Goal: Task Accomplishment & Management: Manage account settings

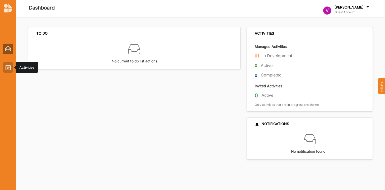
click at [6, 69] on img at bounding box center [8, 68] width 5 height 6
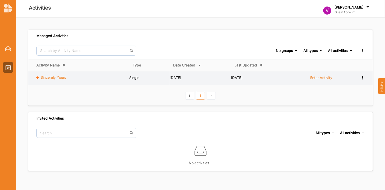
click at [59, 78] on link "Sincerely Yours" at bounding box center [53, 77] width 25 height 4
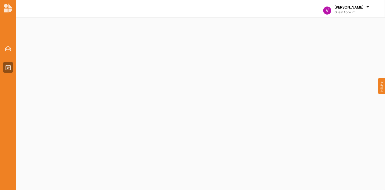
select select "2"
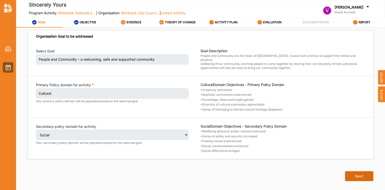
click at [349, 171] on button "Next" at bounding box center [359, 176] width 28 height 10
select select "3"
select select "6"
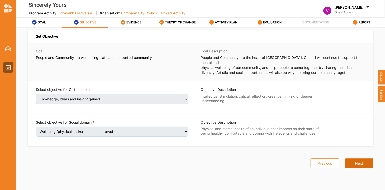
click at [349, 170] on div "Set Objective Goal People and Community – a welcoming, safe and supported commu…" at bounding box center [200, 107] width 345 height 147
click at [360, 159] on button "Next" at bounding box center [359, 164] width 28 height 10
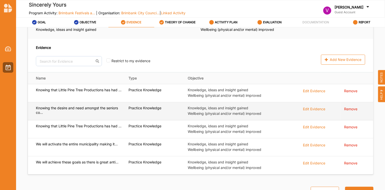
scroll to position [17, 0]
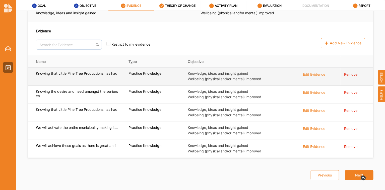
click at [304, 71] on div "Edit Evidence" at bounding box center [314, 74] width 22 height 6
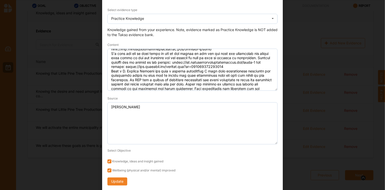
scroll to position [81, 0]
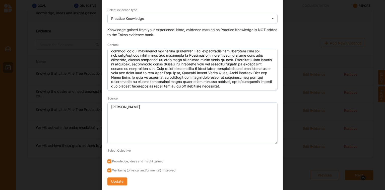
click at [294, 76] on div "Edit Evidence × Select evidence type Practice Knowledge Practice Knowledge Publ…" at bounding box center [192, 95] width 385 height 190
click at [111, 180] on button "Update" at bounding box center [117, 182] width 20 height 8
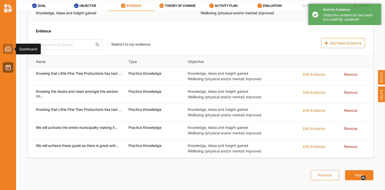
click at [9, 50] on img at bounding box center [8, 48] width 6 height 5
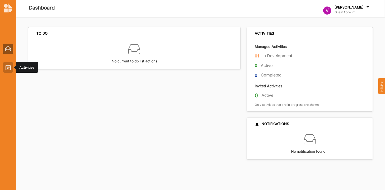
click at [9, 71] on div at bounding box center [8, 67] width 11 height 11
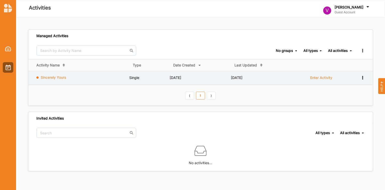
click at [49, 77] on link "Sincerely Yours" at bounding box center [53, 77] width 25 height 4
select select "2"
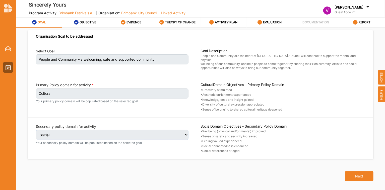
click at [174, 23] on label "THEORY OF CHANGE" at bounding box center [180, 22] width 31 height 4
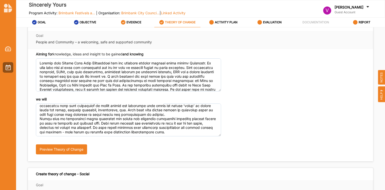
scroll to position [11, 0]
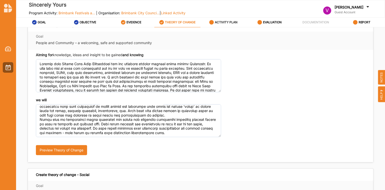
click at [228, 21] on label "ACTIVITY PLAN" at bounding box center [226, 22] width 23 height 4
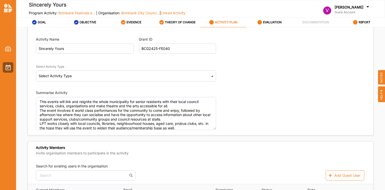
type textarea "This events will link and reignite the whole municipality for senior residents …"
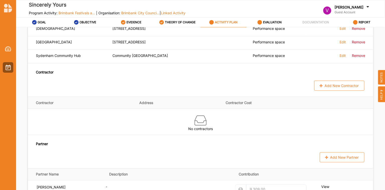
scroll to position [349, 0]
click at [327, 91] on button "Add New Contractor" at bounding box center [339, 86] width 50 height 10
select select "[GEOGRAPHIC_DATA]"
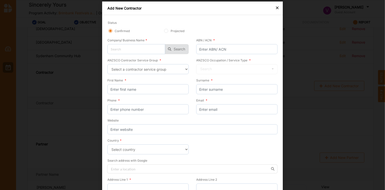
scroll to position [48, 0]
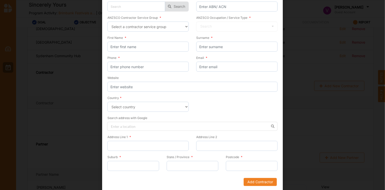
click at [314, 105] on div "× Add New Contractor Status Confirmed Projected Company/ Business Name * No res…" at bounding box center [192, 95] width 385 height 190
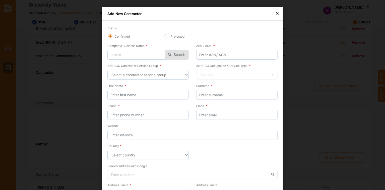
click at [276, 14] on div "×" at bounding box center [277, 13] width 4 height 6
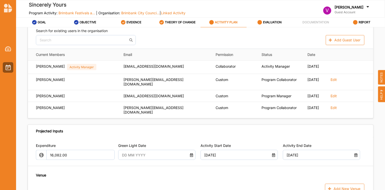
scroll to position [145, 0]
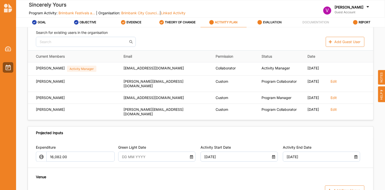
click at [269, 23] on label "EVALUATION" at bounding box center [272, 22] width 19 height 4
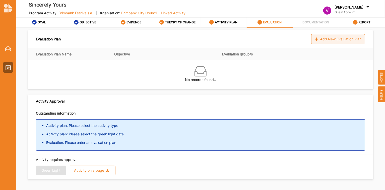
click at [342, 38] on div "Add New Evaluation Plan" at bounding box center [338, 39] width 54 height 10
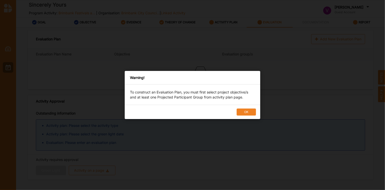
click at [245, 112] on button "OK" at bounding box center [246, 112] width 19 height 7
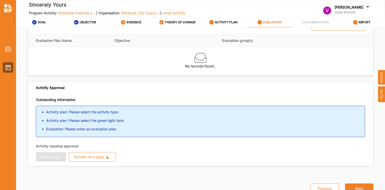
scroll to position [15, 0]
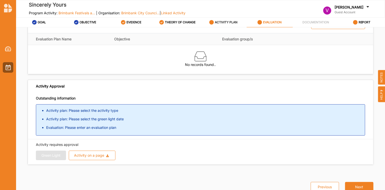
click at [221, 21] on label "ACTIVITY PLAN" at bounding box center [226, 22] width 23 height 4
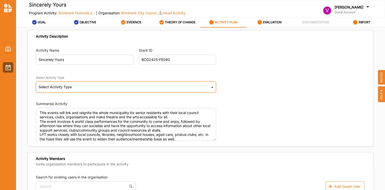
click at [84, 88] on div "Select Activity Type Cultural infrastructure development Acquisitions and Commi…" at bounding box center [126, 87] width 180 height 11
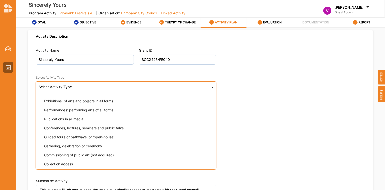
scroll to position [48, 0]
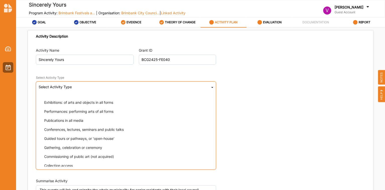
click at [83, 112] on span "Performances: performing arts of all forms" at bounding box center [78, 111] width 69 height 4
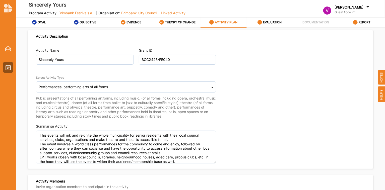
type textarea "This events will link and reignite the whole municipality for senior residents …"
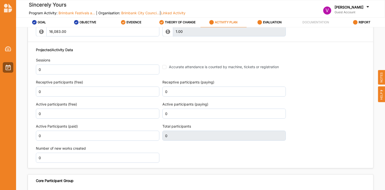
scroll to position [592, 0]
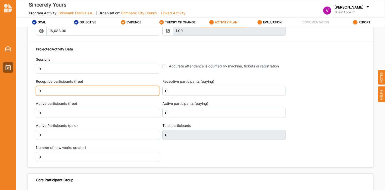
click at [62, 96] on input "0" at bounding box center [97, 91] width 123 height 10
type input "2"
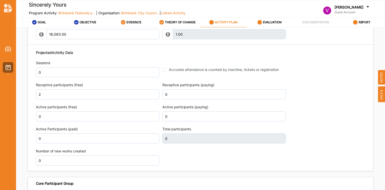
scroll to position [596, 0]
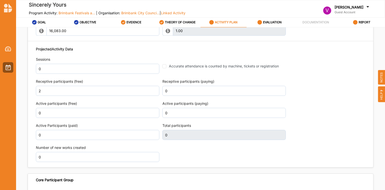
click at [55, 146] on div "Projected Activity Data Sessions 0 Accurate attendance is counted by machine, t…" at bounding box center [200, 104] width 329 height 121
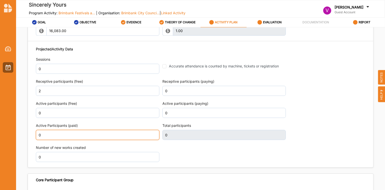
click at [58, 140] on input "0" at bounding box center [97, 135] width 123 height 10
type textarea "This events will link and reignite the whole municipality for senior residents …"
type input "2"
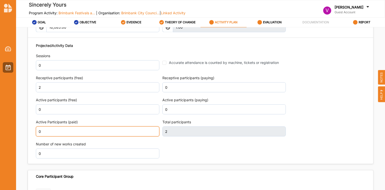
scroll to position [592, 0]
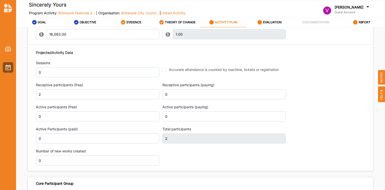
type textarea "This events will link and reignite the whole municipality for senior residents …"
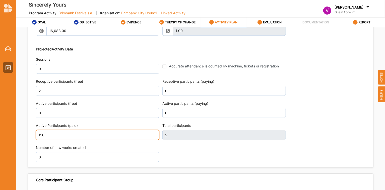
type input "150"
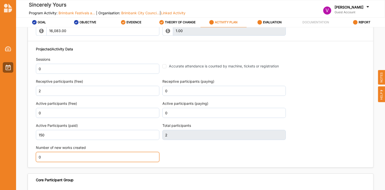
click at [51, 162] on input "0" at bounding box center [97, 157] width 123 height 10
type textarea "This events will link and reignite the whole municipality for senior residents …"
type input "152"
type input "4"
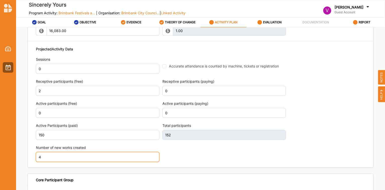
type textarea "This events will link and reignite the whole municipality for senior residents …"
type input "4"
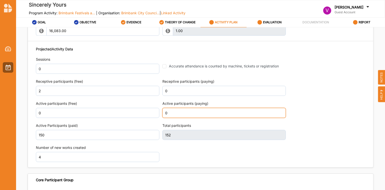
drag, startPoint x: 172, startPoint y: 120, endPoint x: 160, endPoint y: 121, distance: 12.3
click at [160, 121] on div "Projected Activity Data Sessions 0 Accurate attendance is counted by machine, t…" at bounding box center [200, 104] width 329 height 121
type textarea "This events will link and reignite the whole municipality for senior residents …"
type input "1"
type textarea "This events will link and reignite the whole municipality for senior residents …"
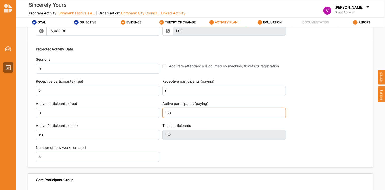
type input "150"
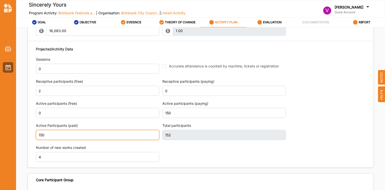
scroll to position [596, 0]
click at [68, 140] on input "150" at bounding box center [97, 135] width 123 height 10
type textarea "This events will link and reignite the whole municipality for senior residents …"
type input "1"
type textarea "This events will link and reignite the whole municipality for senior residents …"
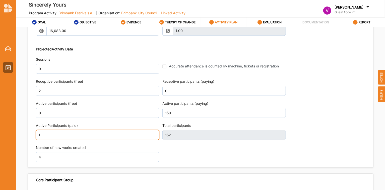
type input "0"
type input "302"
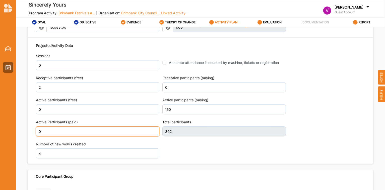
scroll to position [592, 0]
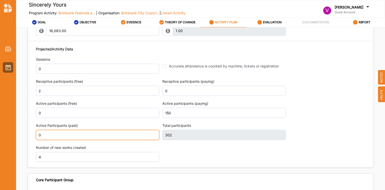
type textarea "This events will link and reignite the whole municipality for senior residents …"
type input "0"
type input "4"
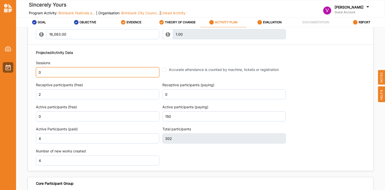
scroll to position [596, 0]
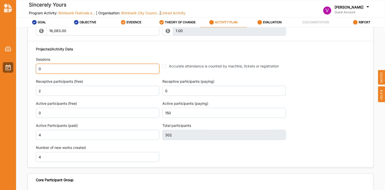
click at [46, 74] on input "0" at bounding box center [97, 69] width 123 height 10
type textarea "This events will link and reignite the whole municipality for senior residents …"
type input "4"
type textarea "This events will link and reignite the whole municipality for senior residents …"
type input "156"
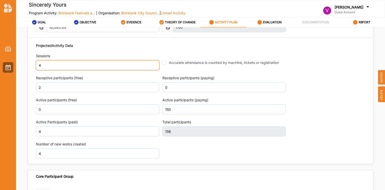
scroll to position [592, 0]
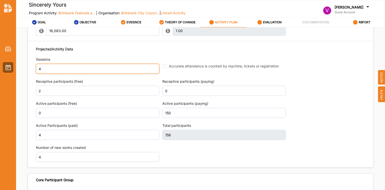
type textarea "This events will link and reignite the whole municipality for senior residents …"
type input "4"
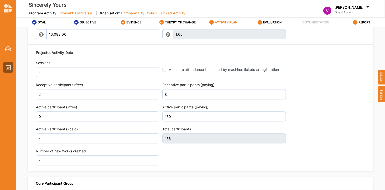
scroll to position [596, 0]
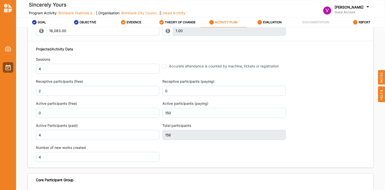
click at [118, 58] on div "Projected Activity Data Sessions 4 Accurate attendance is counted by machine, t…" at bounding box center [200, 104] width 329 height 121
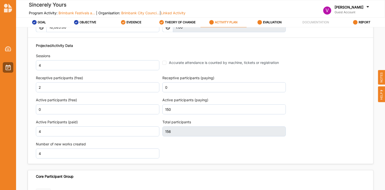
scroll to position [592, 0]
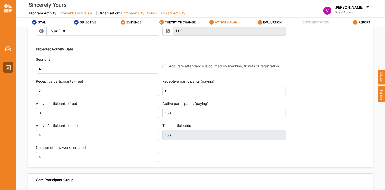
type textarea "This events will link and reignite the whole municipality for senior residents …"
click at [166, 69] on div "Accurate attendance is counted by machine, tickets or registration" at bounding box center [222, 66] width 121 height 5
click at [164, 68] on input "Accurate attendance is counted by machine, tickets or registration" at bounding box center [164, 66] width 4 height 4
checkbox input "true"
type textarea "This events will link and reignite the whole municipality for senior residents …"
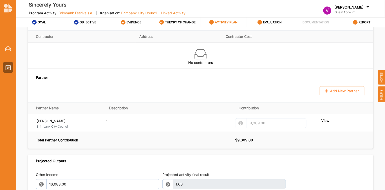
scroll to position [641, 0]
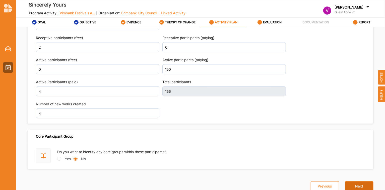
click at [358, 185] on button "Next" at bounding box center [359, 186] width 28 height 10
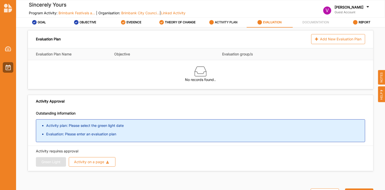
click at [224, 21] on label "ACTIVITY PLAN" at bounding box center [226, 22] width 23 height 4
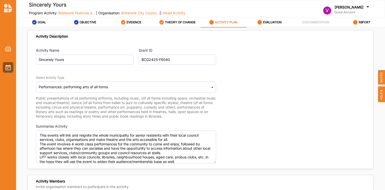
type textarea "This events will link and reignite the whole municipality for senior residents …"
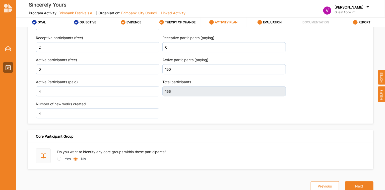
scroll to position [637, 0]
click at [66, 162] on label "Yes" at bounding box center [68, 158] width 6 height 5
click at [61, 161] on input "Yes" at bounding box center [59, 159] width 4 height 4
radio input "true"
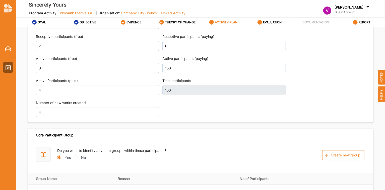
type textarea "This events will link and reignite the whole municipality for senior residents …"
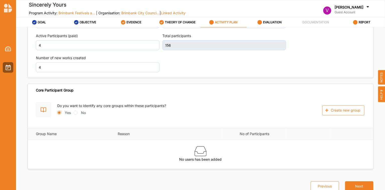
click at [85, 112] on label "No" at bounding box center [83, 112] width 5 height 5
click at [78, 112] on input "No" at bounding box center [76, 113] width 4 height 4
radio input "true"
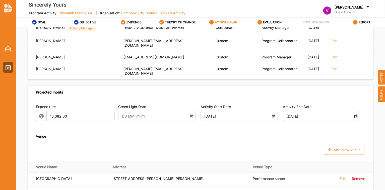
scroll to position [208, 0]
click at [177, 121] on input "text" at bounding box center [153, 116] width 69 height 10
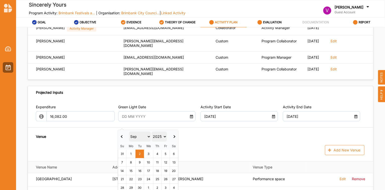
scroll to position [227, 0]
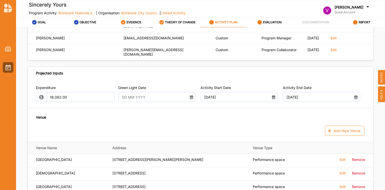
click at [272, 98] on icon at bounding box center [274, 97] width 4 height 4
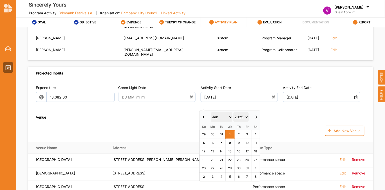
click at [244, 116] on select "2017 2018 2019 2020 2021 2022 2023 2024 2025" at bounding box center [241, 117] width 16 height 10
click at [178, 101] on input "text" at bounding box center [153, 97] width 69 height 10
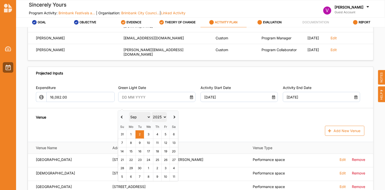
click at [121, 116] on span at bounding box center [122, 117] width 3 height 3
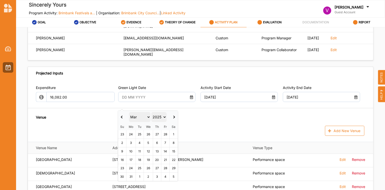
click at [121, 116] on span at bounding box center [122, 117] width 3 height 3
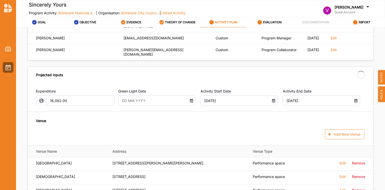
type textarea "This events will link and reignite the whole municipality for senior residents …"
type input "[DATE]"
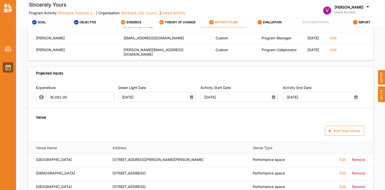
type textarea "This events will link and reignite the whole municipality for senior residents …"
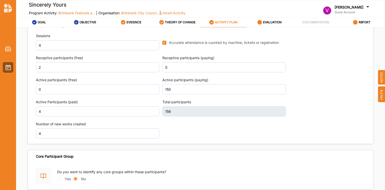
scroll to position [641, 0]
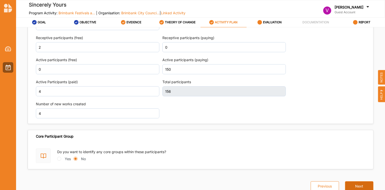
click at [359, 187] on button "Next" at bounding box center [359, 186] width 28 height 10
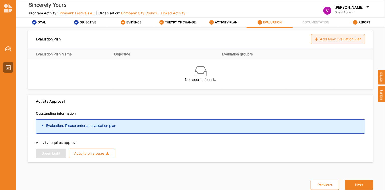
click at [318, 40] on icon at bounding box center [317, 39] width 4 height 4
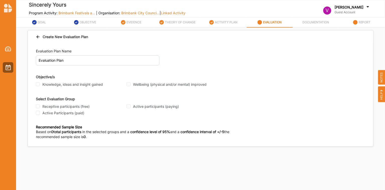
click at [80, 85] on label "Knowledge, ideas and insight gained" at bounding box center [72, 84] width 60 height 5
click at [40, 85] on input "Knowledge, ideas and insight gained" at bounding box center [38, 84] width 4 height 4
checkbox input "true"
click at [159, 84] on label "Wellbeing (physical and/or mental) improved" at bounding box center [170, 84] width 74 height 5
click at [131, 84] on input "Wellbeing (physical and/or mental) improved" at bounding box center [129, 84] width 4 height 4
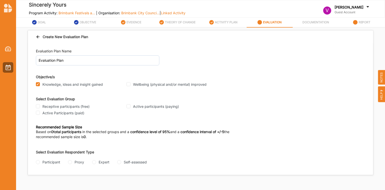
checkbox input "true"
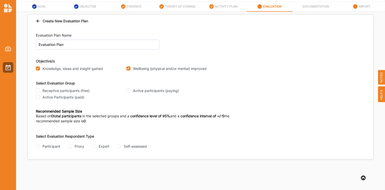
scroll to position [17, 0]
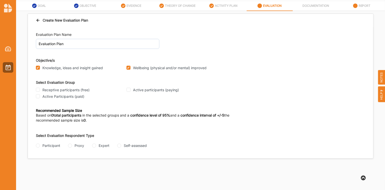
click at [165, 90] on label "Active participants (paying)" at bounding box center [156, 90] width 46 height 5
click at [131, 90] on input "Active participants (paying)" at bounding box center [129, 90] width 4 height 4
checkbox input "true"
click at [55, 146] on div "Participant" at bounding box center [51, 145] width 18 height 5
click at [40, 146] on input "Participant" at bounding box center [38, 146] width 4 height 4
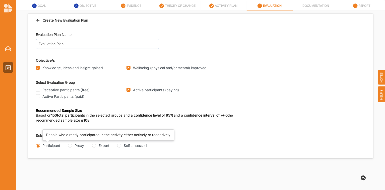
radio input "true"
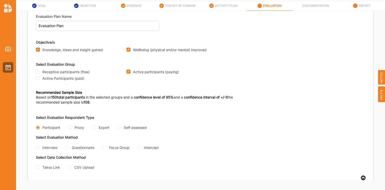
scroll to position [19, 0]
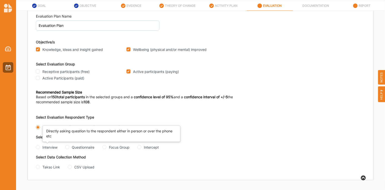
click at [55, 146] on div "Interview" at bounding box center [49, 147] width 15 height 5
click at [40, 146] on input "Interview" at bounding box center [38, 147] width 4 height 4
radio input "true"
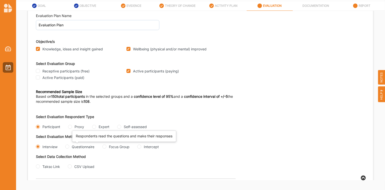
click at [86, 148] on div "Questionnaire" at bounding box center [83, 146] width 23 height 5
click at [69, 148] on input "Questionnaire" at bounding box center [67, 147] width 4 height 4
radio input "true"
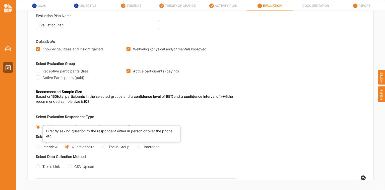
click at [54, 148] on div "Interview" at bounding box center [49, 146] width 15 height 5
click at [40, 148] on input "Interview" at bounding box center [38, 147] width 4 height 4
radio input "true"
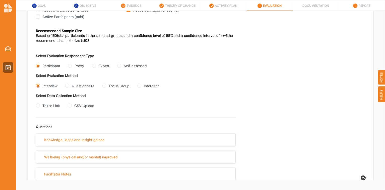
scroll to position [86, 0]
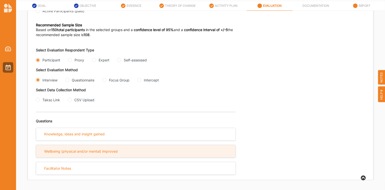
click at [107, 151] on div "Wellbeing (physical and/or mental) improved" at bounding box center [81, 151] width 74 height 5
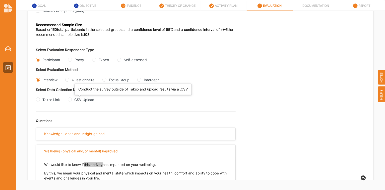
click at [90, 100] on div "CSV Upload" at bounding box center [84, 99] width 20 height 5
click at [72, 100] on input "CSV Upload" at bounding box center [70, 100] width 4 height 4
radio input "true"
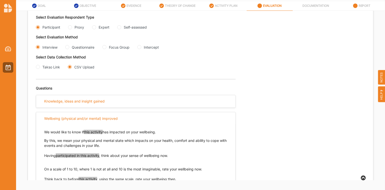
scroll to position [109, 0]
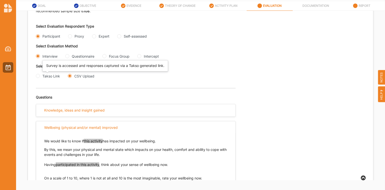
click at [50, 75] on div "Takso Link" at bounding box center [51, 76] width 18 height 5
click at [40, 75] on input "Takso Link" at bounding box center [38, 76] width 4 height 4
radio input "true"
click at [85, 78] on div "CSV Upload" at bounding box center [84, 76] width 20 height 5
click at [72, 78] on input "CSV Upload" at bounding box center [70, 76] width 4 height 4
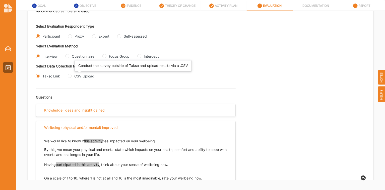
radio input "true"
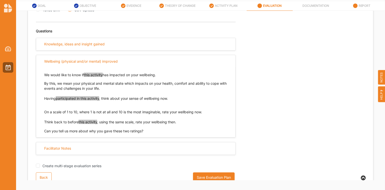
scroll to position [176, 0]
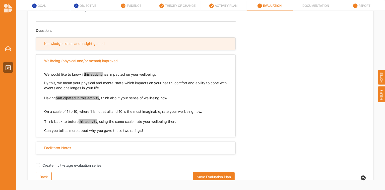
click at [107, 45] on div "Knowledge, ideas and insight gained" at bounding box center [135, 44] width 199 height 12
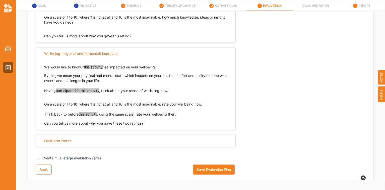
scroll to position [289, 0]
click at [76, 159] on span "Create multi-stage evaluation series" at bounding box center [71, 158] width 59 height 4
click at [40, 159] on input "Create multi-stage evaluation series" at bounding box center [38, 158] width 4 height 4
checkbox input "false"
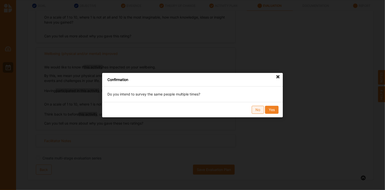
click at [261, 111] on button "No" at bounding box center [258, 110] width 12 height 8
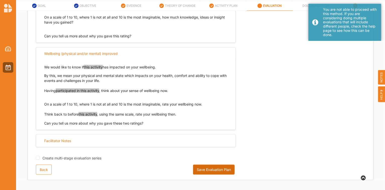
click at [202, 169] on button "Save Evaluation Plan" at bounding box center [214, 170] width 42 height 10
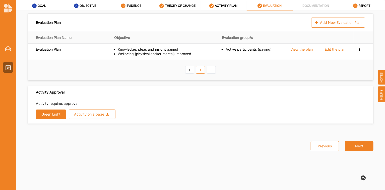
click at [56, 116] on button "Green Light" at bounding box center [51, 115] width 30 height 10
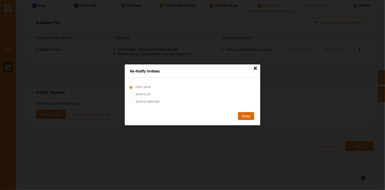
click at [248, 116] on button "Okay" at bounding box center [246, 116] width 16 height 8
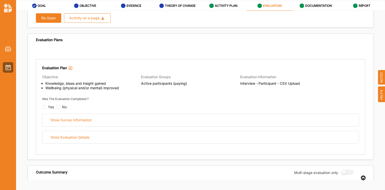
scroll to position [21, 0]
click at [42, 106] on input "checkbox" at bounding box center [44, 107] width 4 height 4
checkbox input "false"
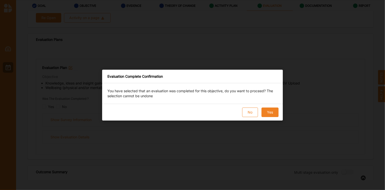
click at [269, 113] on button "Yes" at bounding box center [270, 113] width 17 height 10
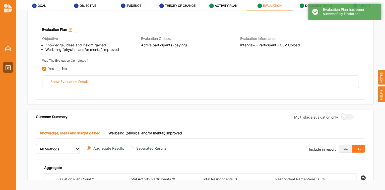
scroll to position [64, 0]
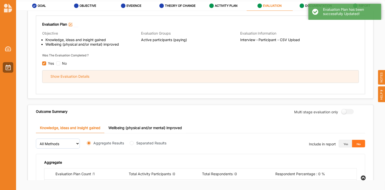
click at [84, 75] on div "Show Evaluation Details" at bounding box center [69, 76] width 39 height 5
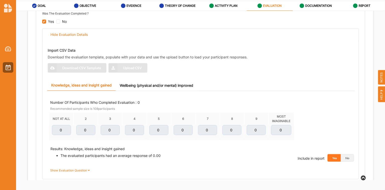
scroll to position [106, 0]
click at [159, 118] on th "5" at bounding box center [159, 118] width 24 height 13
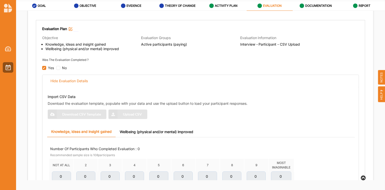
scroll to position [59, 0]
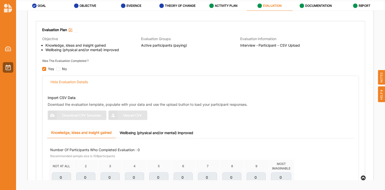
click at [147, 134] on link "Wellbeing (physical and/or mental) improved" at bounding box center [157, 133] width 82 height 11
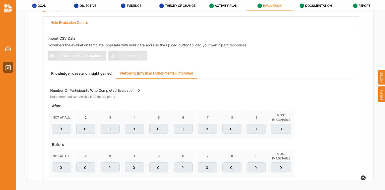
scroll to position [121, 0]
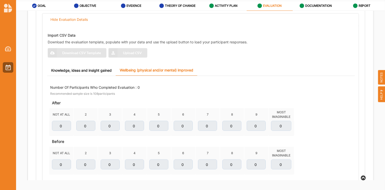
click at [86, 72] on link "Knowledge, ideas and insight gained" at bounding box center [81, 70] width 69 height 11
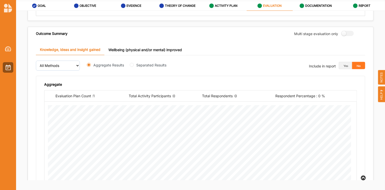
scroll to position [282, 0]
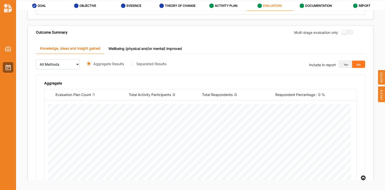
click at [144, 64] on label "Separated Results" at bounding box center [152, 63] width 30 height 5
click at [134, 64] on input "Separated Results" at bounding box center [132, 64] width 4 height 4
radio input "true"
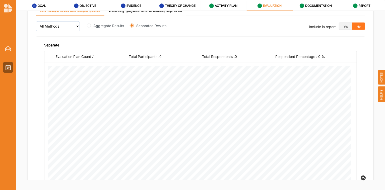
scroll to position [320, 0]
click at [106, 25] on label "Aggregate Results" at bounding box center [109, 25] width 31 height 5
click at [91, 25] on input "Aggregate Results" at bounding box center [89, 26] width 4 height 4
radio input "true"
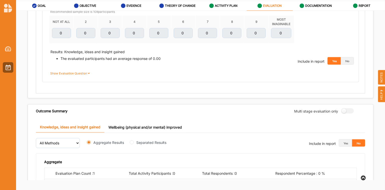
scroll to position [203, 0]
click at [77, 74] on label "Show Evaluation Question" at bounding box center [70, 74] width 41 height 5
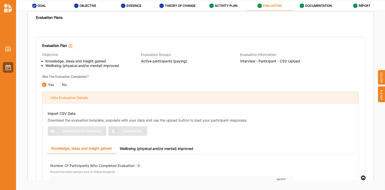
scroll to position [0, 0]
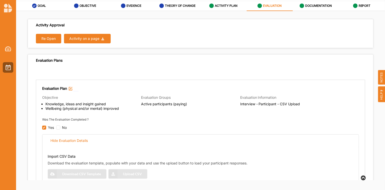
click at [94, 39] on div "Activity on a page" at bounding box center [85, 39] width 30 height 4
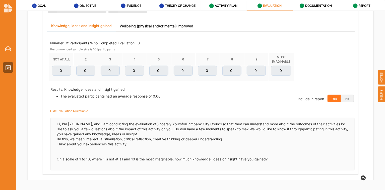
scroll to position [165, 0]
click at [348, 97] on button "No" at bounding box center [347, 99] width 13 height 8
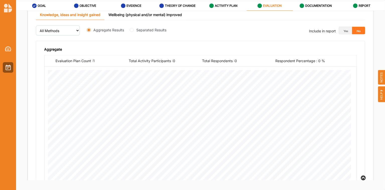
scroll to position [495, 0]
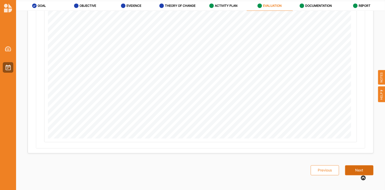
click at [354, 170] on button "Next" at bounding box center [359, 171] width 28 height 10
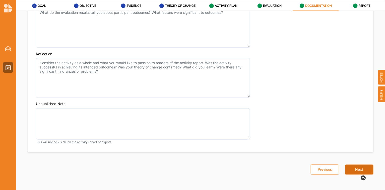
scroll to position [421, 0]
type textarea "This events will link and reignite the whole municipality for senior residents …"
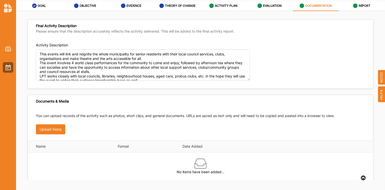
scroll to position [3, 0]
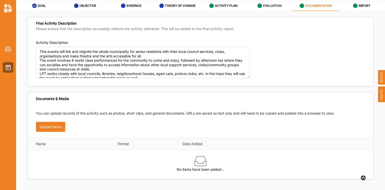
click at [270, 4] on label "EVALUATION" at bounding box center [272, 6] width 19 height 4
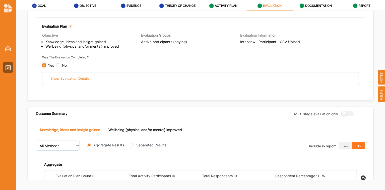
scroll to position [63, 0]
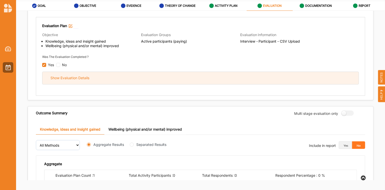
click at [80, 78] on div "Show Evaluation Details" at bounding box center [69, 78] width 39 height 5
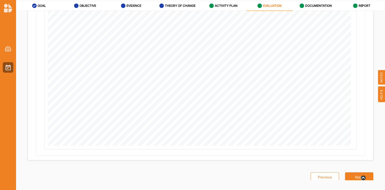
scroll to position [441, 0]
click at [355, 172] on button "Next" at bounding box center [359, 170] width 28 height 10
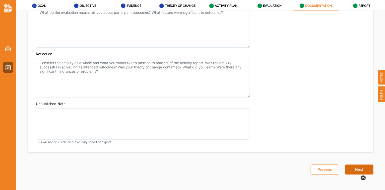
scroll to position [421, 0]
type textarea "This events will link and reignite the whole municipality for senior residents …"
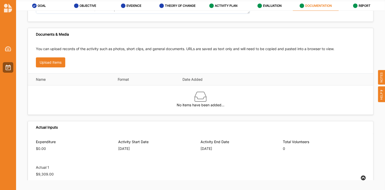
scroll to position [68, 0]
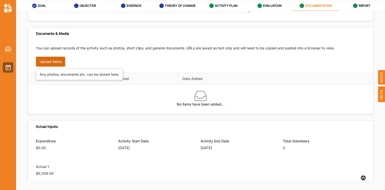
click at [60, 62] on button "Upload Items" at bounding box center [50, 62] width 29 height 10
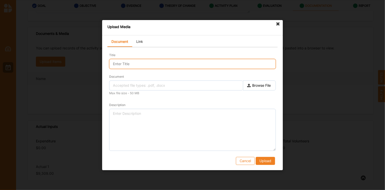
click at [127, 62] on input "Title" at bounding box center [192, 64] width 167 height 10
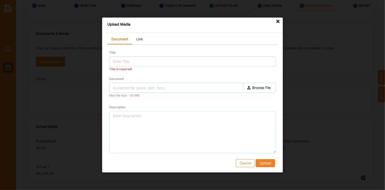
click at [260, 85] on label "Browse File" at bounding box center [259, 88] width 33 height 10
click at [0, 0] on input "Document" at bounding box center [0, 0] width 0 height 0
type input "VM3 - Acquittal Report [DATE].pdf"
click at [252, 89] on label "Browse File" at bounding box center [259, 88] width 33 height 10
click at [0, 0] on input "Document" at bounding box center [0, 0] width 0 height 0
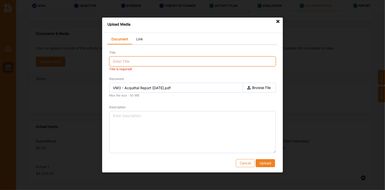
click at [123, 64] on input "Title" at bounding box center [192, 61] width 167 height 10
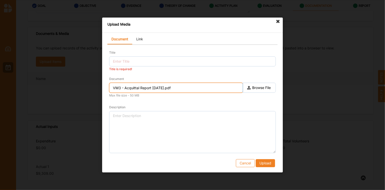
click at [131, 88] on input "VM3 - Acquittal Report [DATE].pdf" at bounding box center [176, 88] width 134 height 10
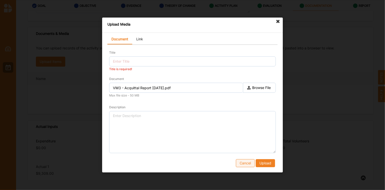
click at [241, 165] on button "Cancel" at bounding box center [245, 163] width 19 height 8
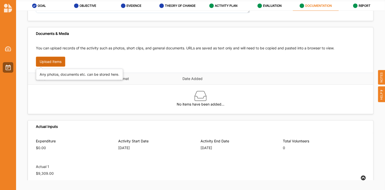
click at [60, 60] on button "Upload Items" at bounding box center [50, 62] width 29 height 10
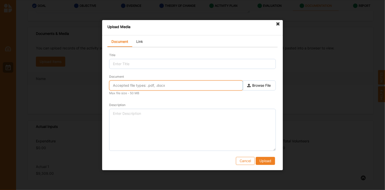
click at [127, 88] on input "text" at bounding box center [176, 86] width 134 height 10
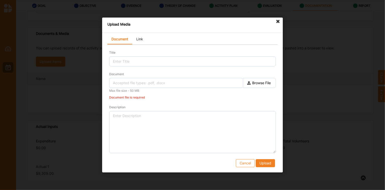
click at [140, 40] on link "Link" at bounding box center [139, 39] width 15 height 10
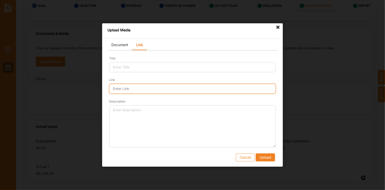
click at [119, 89] on input "Link" at bounding box center [192, 89] width 167 height 10
paste input "[URL][DOMAIN_NAME]"
type input "[URL][DOMAIN_NAME]"
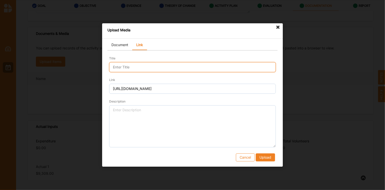
paste input "Brimbank Sincerely Yours Doco Reel"
click at [124, 66] on input "Brimbank Sincerely Yours Doco Reel" at bounding box center [192, 67] width 167 height 10
type input "Brimbank Sincerely Yours Doco Reel"
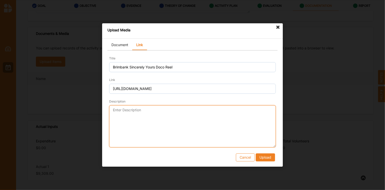
click at [137, 121] on textarea "Description" at bounding box center [192, 126] width 167 height 42
click at [231, 110] on textarea "Documentary of the Sincerely Yours community wellbeing event" at bounding box center [192, 126] width 167 height 42
type textarea "Documentary of the Sincerely Yours community wellbeing event 2025."
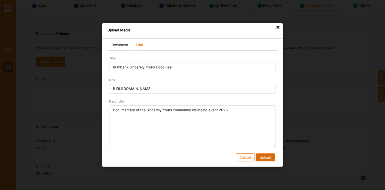
click at [265, 158] on button "Upload" at bounding box center [265, 158] width 19 height 8
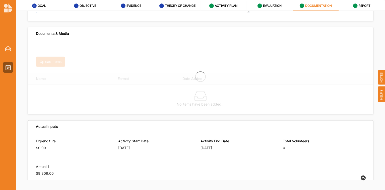
type textarea "This events will link and reignite the whole municipality for senior residents …"
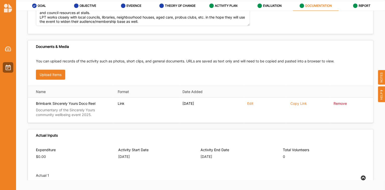
scroll to position [55, 0]
click at [57, 74] on button "Upload Items" at bounding box center [50, 74] width 29 height 10
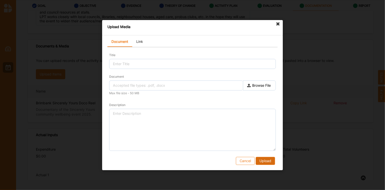
click at [271, 159] on button "Upload" at bounding box center [265, 161] width 19 height 8
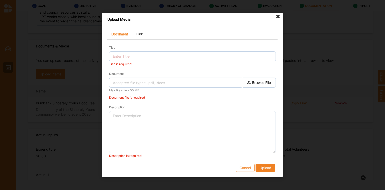
click at [260, 87] on label "Browse File" at bounding box center [259, 83] width 33 height 10
click at [0, 0] on input "Document" at bounding box center [0, 0] width 0 height 0
type input "472d4363-7b57-4a3c-a448-db03c505b020.jfif"
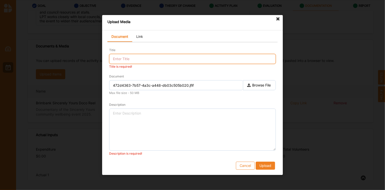
click at [146, 56] on input "Title" at bounding box center [192, 59] width 167 height 10
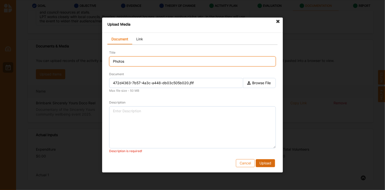
type input "Photos"
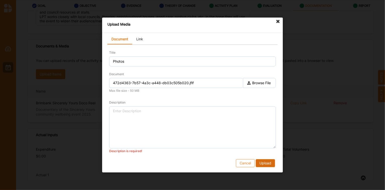
click at [266, 163] on button "Upload" at bounding box center [265, 163] width 19 height 8
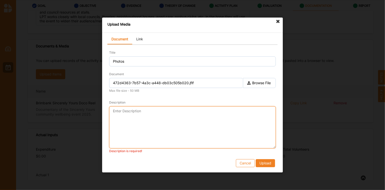
click at [173, 115] on textarea "Description" at bounding box center [192, 127] width 167 height 42
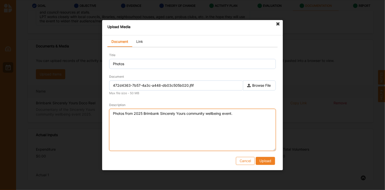
click at [173, 115] on textarea "Photos from 2025 Brimbank Sincerely Yours community wellbeing event." at bounding box center [192, 130] width 167 height 42
type textarea "Photos from 2025 Brimbank Sincerely Yours community wellbeing event."
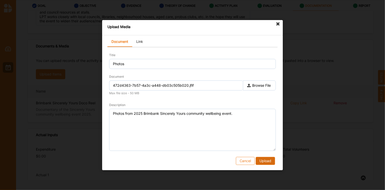
click at [264, 160] on button "Upload" at bounding box center [265, 161] width 19 height 8
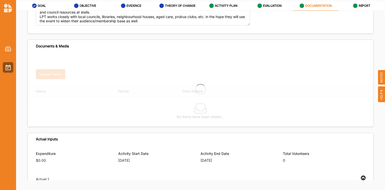
type textarea "This events will link and reignite the whole municipality for senior residents …"
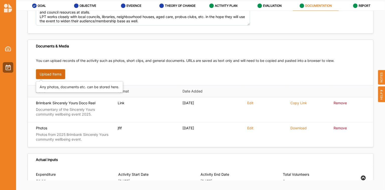
click at [50, 74] on button "Upload Items" at bounding box center [50, 74] width 29 height 10
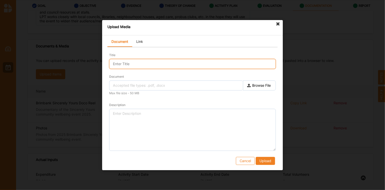
click at [126, 65] on input "Title" at bounding box center [192, 64] width 167 height 10
type input "p"
type input "Photos"
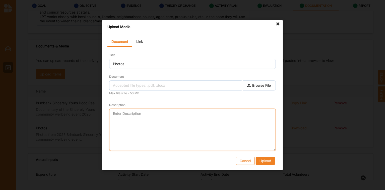
click at [128, 125] on textarea "Description" at bounding box center [192, 130] width 167 height 42
paste textarea "Photos from 2025 Brimbank Sincerely Yours community wellbeing event."
type textarea "Photos from 2025 Brimbank Sincerely Yours community wellbeing event."
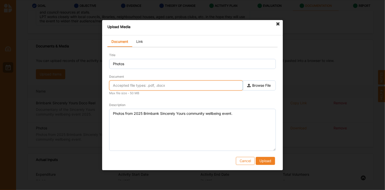
click at [129, 88] on input "text" at bounding box center [176, 86] width 134 height 10
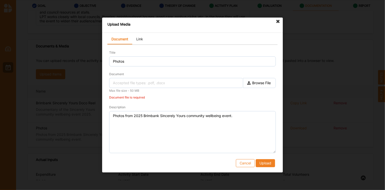
click at [253, 90] on div "Document Browse File Max file size - 50 MB Document file is required" at bounding box center [192, 86] width 167 height 28
click at [254, 84] on label "Browse File" at bounding box center [259, 83] width 33 height 10
click at [0, 0] on input "Document" at bounding box center [0, 0] width 0 height 0
type input "1ec15ff1-f050-499a-9b08-91f7e8c321ab.jfif"
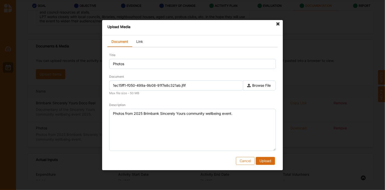
click at [265, 162] on button "Upload" at bounding box center [265, 161] width 19 height 8
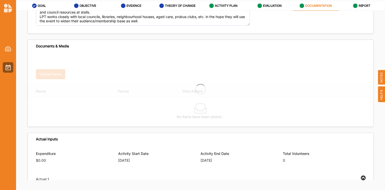
type textarea "This events will link and reignite the whole municipality for senior residents …"
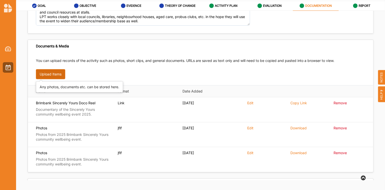
click at [56, 76] on button "Upload Items" at bounding box center [50, 74] width 29 height 10
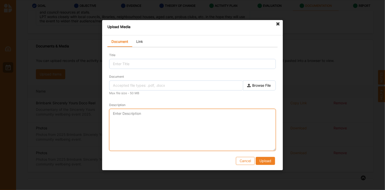
click at [121, 123] on textarea "Description" at bounding box center [192, 130] width 167 height 42
paste textarea "Photos from 2025 Brimbank Sincerely Yours community wellbeing event."
type textarea "Photos from 2025 Brimbank Sincerely Yours community wellbeing event."
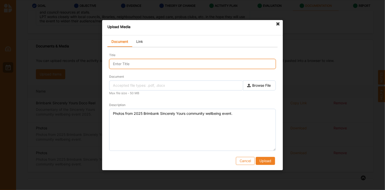
click at [128, 65] on input "Title" at bounding box center [192, 64] width 167 height 10
type input "Photos"
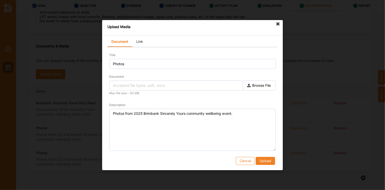
click at [273, 84] on label "Browse File" at bounding box center [259, 86] width 33 height 10
click at [0, 0] on input "Document" at bounding box center [0, 0] width 0 height 0
type input "7d5475c9-757a-45af-8233-6bed5c899050.PNG"
click at [263, 161] on button "Upload" at bounding box center [265, 161] width 19 height 8
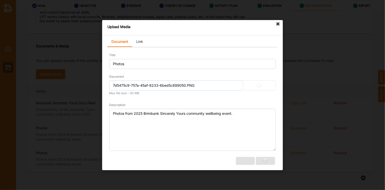
type textarea "This events will link and reignite the whole municipality for senior residents …"
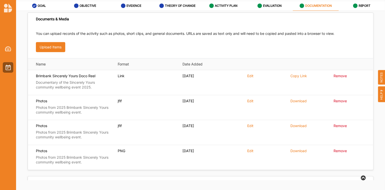
scroll to position [83, 0]
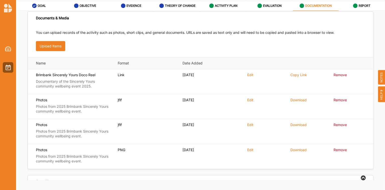
click at [57, 45] on button "Upload Items" at bounding box center [50, 46] width 29 height 10
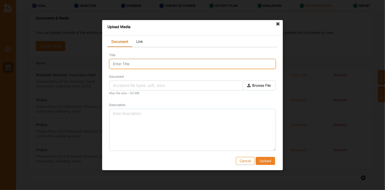
click at [126, 65] on input "Title" at bounding box center [192, 64] width 167 height 10
type input "Photos"
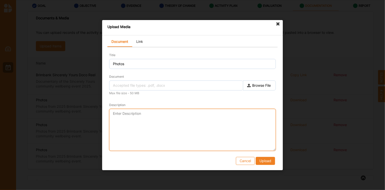
click at [129, 121] on textarea "Description" at bounding box center [192, 130] width 167 height 42
paste textarea "Photos from 2025 Brimbank Sincerely Yours community wellbeing event."
type textarea "Photos from 2025 Brimbank Sincerely Yours community wellbeing event."
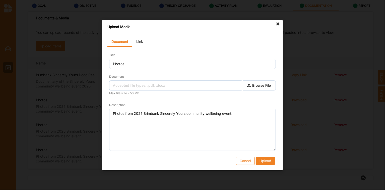
click at [257, 85] on label "Browse File" at bounding box center [259, 86] width 33 height 10
click at [0, 0] on input "Document" at bounding box center [0, 0] width 0 height 0
type input "508238925_122160400520461089_6822223418310986850_n.jpg"
click at [268, 161] on button "Upload" at bounding box center [265, 161] width 19 height 8
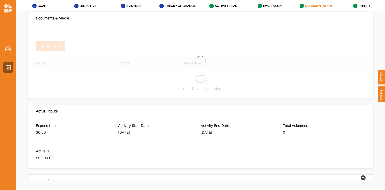
type textarea "This events will link and reignite the whole municipality for senior residents …"
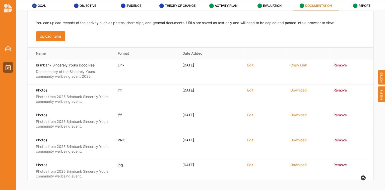
scroll to position [93, 0]
click at [47, 36] on button "Upload Items" at bounding box center [50, 36] width 29 height 10
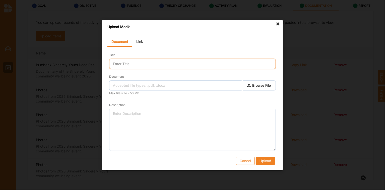
click at [122, 65] on input "Title" at bounding box center [192, 64] width 167 height 10
type input "B"
type input "Feedback forms"
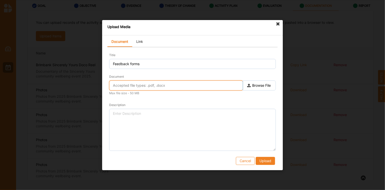
click at [129, 88] on input "text" at bounding box center [176, 86] width 134 height 10
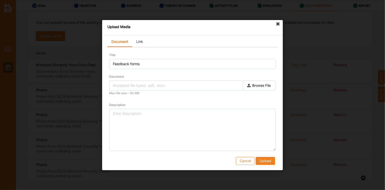
click at [250, 86] on label "Browse File" at bounding box center [259, 86] width 33 height 10
click at [0, 0] on input "Document" at bounding box center [0, 0] width 0 height 0
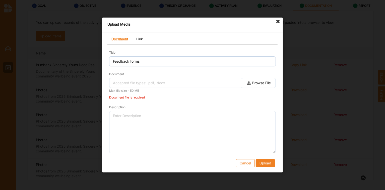
type input "Brimbank Feedback Forms.pdf"
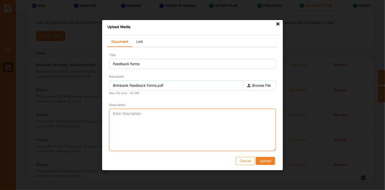
click at [129, 121] on textarea "Description" at bounding box center [192, 130] width 167 height 42
type textarea "A"
type textarea "Feedback forms/questionnaires that attendees filled out."
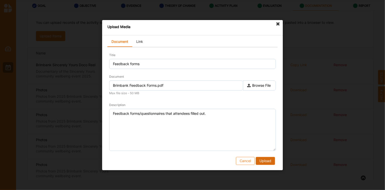
click at [265, 160] on button "Upload" at bounding box center [265, 161] width 19 height 8
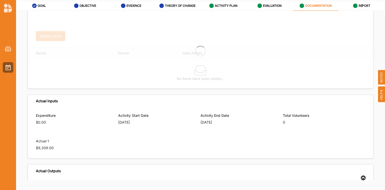
type textarea "This events will link and reignite the whole municipality for senior residents …"
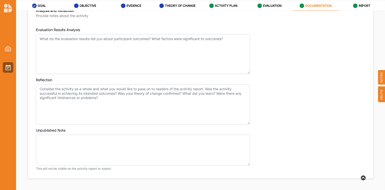
scroll to position [506, 0]
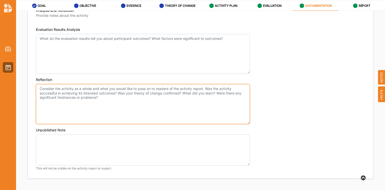
click at [102, 102] on textarea "Reflection" at bounding box center [143, 104] width 214 height 40
paste textarea "The highlight of the event was having so many members of the community have tea…"
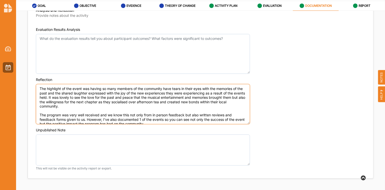
scroll to position [2, 0]
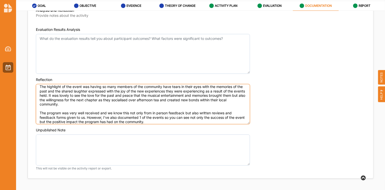
type textarea "The highlight of the event was having so many members of the community have tea…"
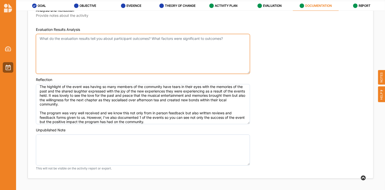
type textarea "This events will link and reignite the whole municipality for senior residents …"
click at [87, 55] on textarea "Evaluation Results Analysis" at bounding box center [143, 54] width 214 height 40
paste textarea "The highlight of the event was having so many members of the community have tea…"
type textarea "The highlight of the event was having so many members of the community have tea…"
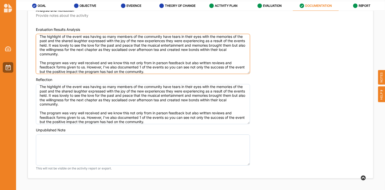
type textarea "This events will link and reignite the whole municipality for senior residents …"
click at [40, 35] on textarea "The highlight of the event was having so many members of the community have tea…" at bounding box center [143, 54] width 214 height 40
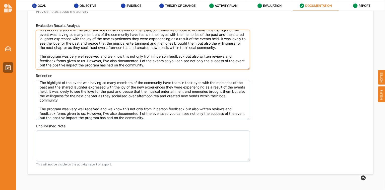
scroll to position [511, 0]
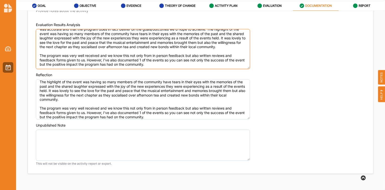
type textarea "I think the data collected from the evaluation methods we used shows that our i…"
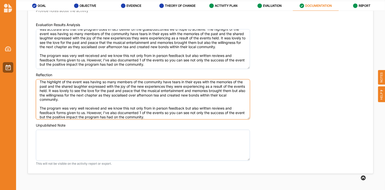
type textarea "This events will link and reignite the whole municipality for senior residents …"
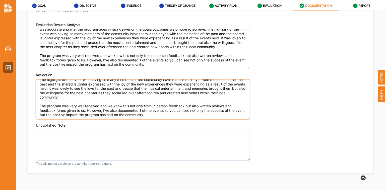
drag, startPoint x: 39, startPoint y: 83, endPoint x: 172, endPoint y: 116, distance: 136.4
click at [172, 116] on textarea "The highlight of the event was having so many members of the community have tea…" at bounding box center [143, 99] width 214 height 40
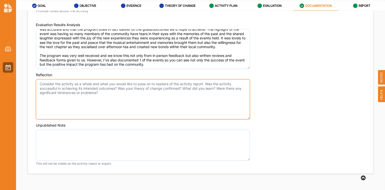
scroll to position [0, 0]
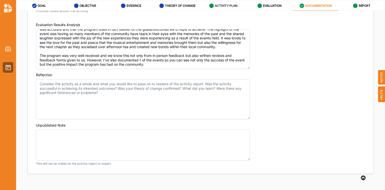
type textarea "This events will link and reignite the whole municipality for senior residents …"
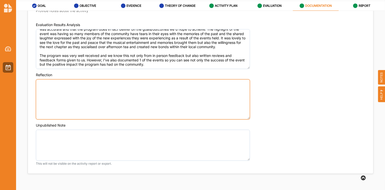
paste textarea "I learnt a lot. There's always room for improvement. This includes: Night shows…"
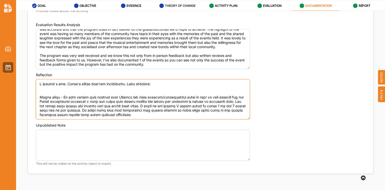
type textarea "I learnt a lot. There's always room for improvement. This includes: Night shows…"
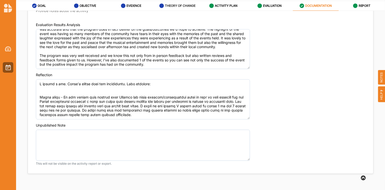
type textarea "This events will link and reignite the whole municipality for senior residents …"
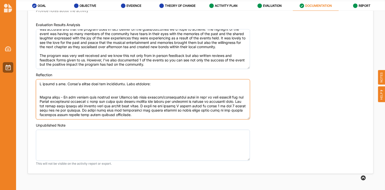
click at [45, 85] on textarea "Reflection" at bounding box center [143, 99] width 214 height 40
paste textarea "We aimed to improve the health and wellbeing of Senior residents which we did s…"
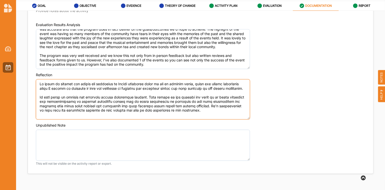
type textarea "We aimed to improve the health and wellbeing of Senior residents which we did s…"
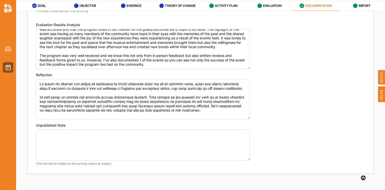
type textarea "This events will link and reignite the whole municipality for senior residents …"
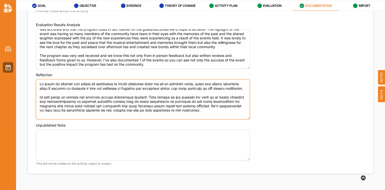
click at [40, 82] on textarea "Reflection" at bounding box center [143, 99] width 214 height 40
paste textarea "The program was very well received and we know this not only from in person fee…"
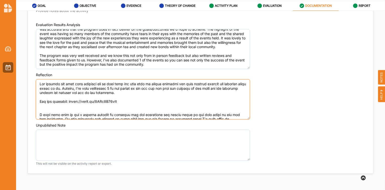
drag, startPoint x: 101, startPoint y: 83, endPoint x: 48, endPoint y: 114, distance: 61.6
click at [48, 114] on textarea "Reflection" at bounding box center [143, 99] width 214 height 40
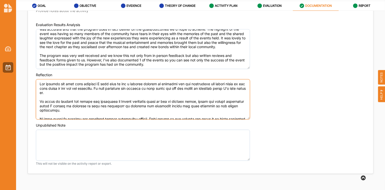
click at [90, 93] on textarea "Reflection" at bounding box center [143, 99] width 214 height 40
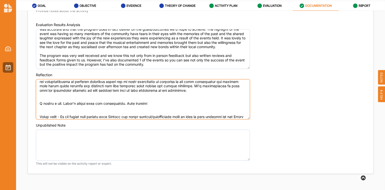
scroll to position [43, 0]
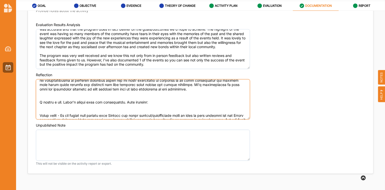
click at [45, 95] on textarea "Reflection" at bounding box center [143, 99] width 214 height 40
click at [41, 102] on textarea "Reflection" at bounding box center [143, 99] width 214 height 40
click at [121, 97] on textarea "Reflection" at bounding box center [143, 99] width 214 height 40
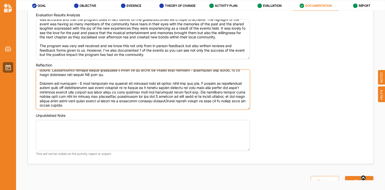
scroll to position [522, 0]
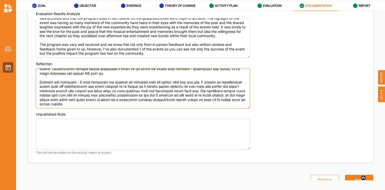
click at [137, 105] on textarea "Reflection" at bounding box center [143, 88] width 214 height 40
type textarea "The program was very well received I feel like to was a success because we achi…"
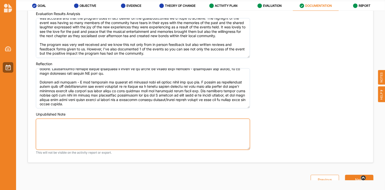
click at [83, 133] on textarea "Unpublished Note" at bounding box center [143, 134] width 214 height 31
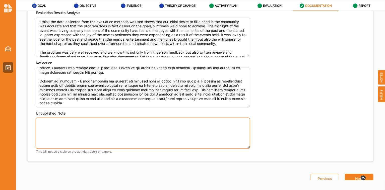
scroll to position [531, 0]
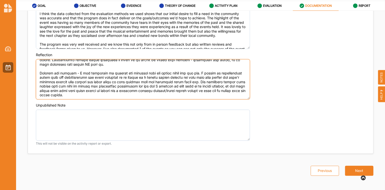
click at [127, 94] on textarea "Reflection" at bounding box center [143, 79] width 214 height 40
type textarea "This events will link and reignite the whole municipality for senior residents …"
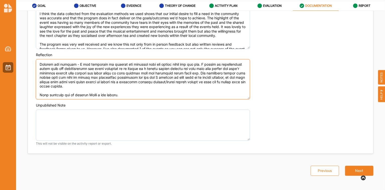
click at [130, 95] on textarea "Reflection" at bounding box center [143, 79] width 214 height 40
type textarea "The program was very well received I feel like to was a success because we achi…"
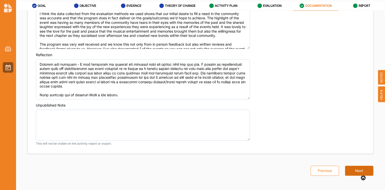
type textarea "This events will link and reignite the whole municipality for senior residents …"
click at [353, 169] on button "Next" at bounding box center [359, 171] width 28 height 10
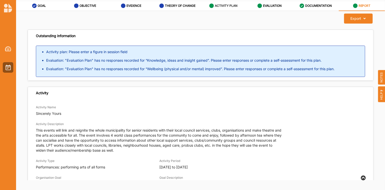
click at [221, 3] on div "ACTIVITY PLAN" at bounding box center [223, 5] width 28 height 9
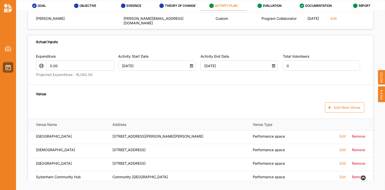
scroll to position [242, 0]
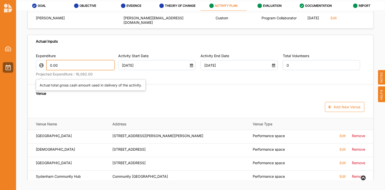
click at [91, 70] on input "0.00" at bounding box center [80, 65] width 69 height 10
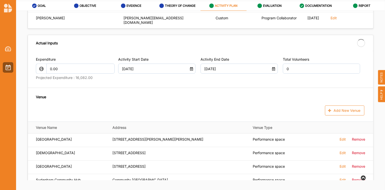
type textarea "This events will link and reignite the whole municipality for senior residents …"
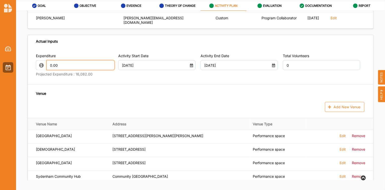
paste input "9,983.00"
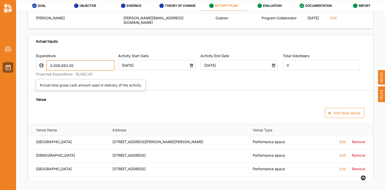
drag, startPoint x: 57, startPoint y: 72, endPoint x: 33, endPoint y: 74, distance: 24.1
click at [33, 74] on div "Expenditure 0.009,983.00 Projected Expenditure : 16,082.00 Only numbers can be …" at bounding box center [200, 135] width 345 height 176
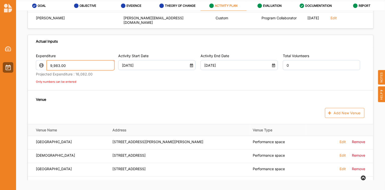
type input "9,983.00"
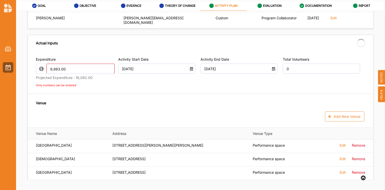
click at [36, 92] on div "Expenditure 9,983.00 Projected Expenditure : 16,082.00 Only numbers can be ente…" at bounding box center [200, 139] width 345 height 176
type textarea "This events will link and reignite the whole municipality for senior residents …"
type input "-9,983.00"
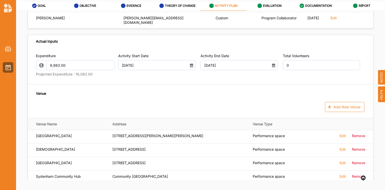
type textarea "This events will link and reignite the whole municipality for senior residents …"
click at [290, 70] on input "0" at bounding box center [321, 65] width 77 height 10
type input "2"
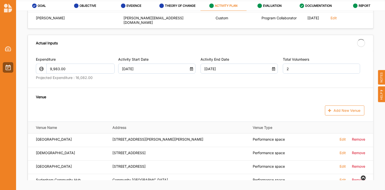
click at [166, 86] on div "Expenditure 9,983.00 Projected Expenditure : 16,082.00 Activity Start Date [DAT…" at bounding box center [200, 136] width 345 height 170
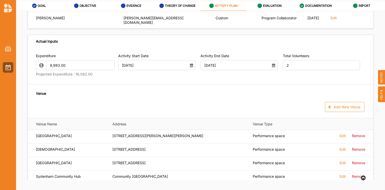
type textarea "This events will link and reignite the whole municipality for senior residents …"
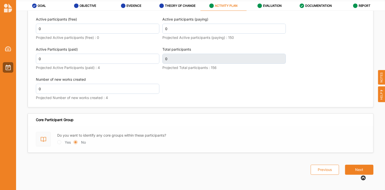
scroll to position [698, 0]
click at [360, 172] on button "Next" at bounding box center [359, 170] width 28 height 10
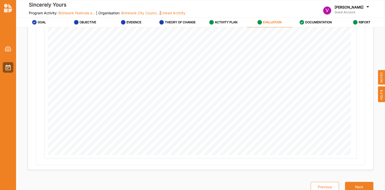
scroll to position [302, 0]
click at [354, 186] on button "Next" at bounding box center [359, 187] width 28 height 10
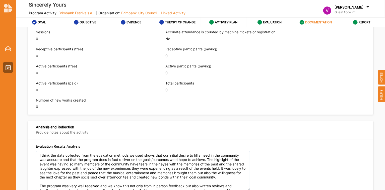
scroll to position [531, 0]
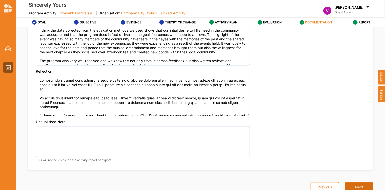
click at [352, 186] on button "Next" at bounding box center [359, 187] width 28 height 10
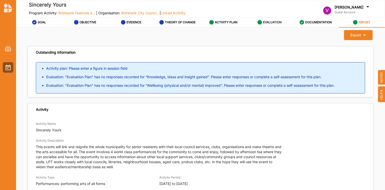
click at [265, 23] on label "EVALUATION" at bounding box center [272, 22] width 19 height 4
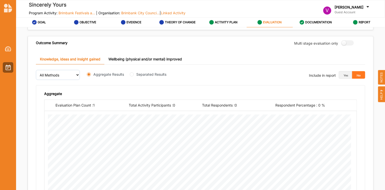
scroll to position [150, 0]
click at [146, 57] on link "Wellbeing (physical and/or mental) improved" at bounding box center [145, 58] width 82 height 11
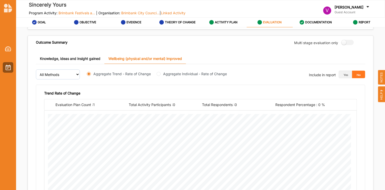
click at [91, 56] on link "Knowledge, ideas and insight gained" at bounding box center [70, 58] width 69 height 11
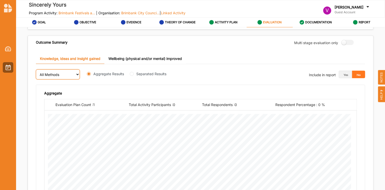
click at [72, 73] on select "All Methods" at bounding box center [58, 75] width 44 height 10
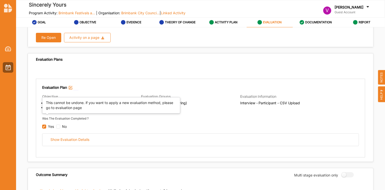
scroll to position [19, 0]
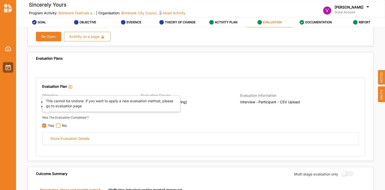
click at [59, 125] on input "checkbox" at bounding box center [58, 126] width 4 height 4
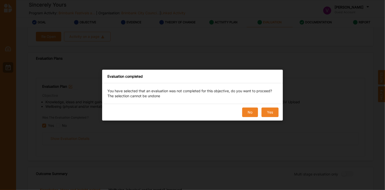
click at [250, 111] on button "No" at bounding box center [250, 113] width 16 height 10
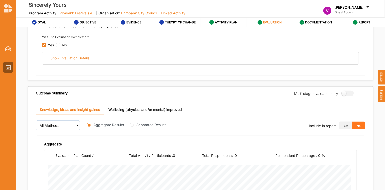
scroll to position [99, 0]
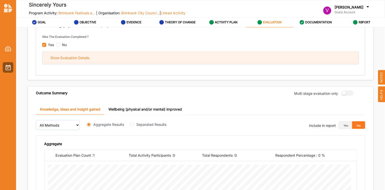
click at [72, 58] on div "Show Evaluation Details" at bounding box center [69, 58] width 39 height 5
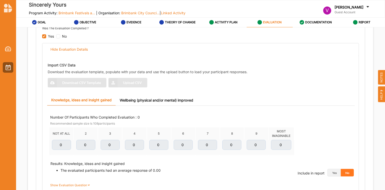
scroll to position [108, 0]
click at [157, 97] on link "Wellbeing (physical and/or mental) improved" at bounding box center [157, 99] width 82 height 11
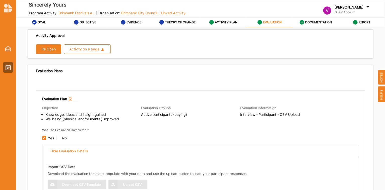
scroll to position [0, 0]
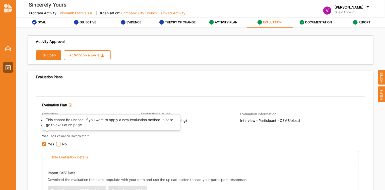
click at [57, 144] on input "checkbox" at bounding box center [58, 144] width 4 height 4
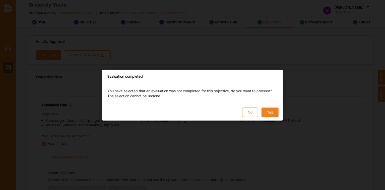
click at [272, 108] on button "Yes" at bounding box center [270, 113] width 17 height 10
checkbox input "true"
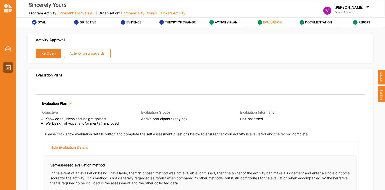
scroll to position [3, 0]
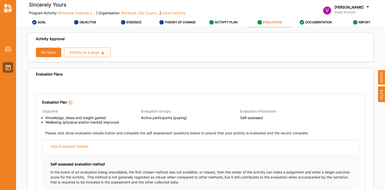
click at [52, 53] on button "Re Open" at bounding box center [48, 53] width 25 height 10
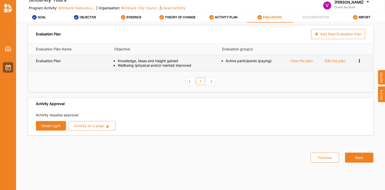
scroll to position [0, 0]
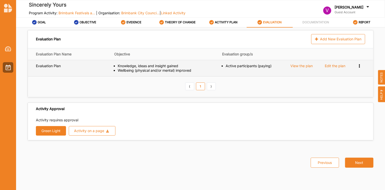
click at [331, 65] on div "Edit the plan" at bounding box center [335, 66] width 21 height 5
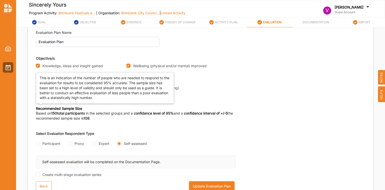
scroll to position [17, 0]
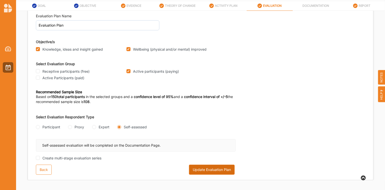
click at [210, 169] on button "Update Evaluation Plan" at bounding box center [212, 170] width 46 height 10
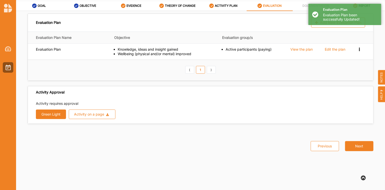
scroll to position [0, 0]
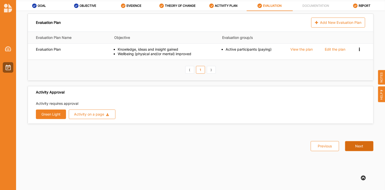
click at [360, 147] on button "Next" at bounding box center [359, 146] width 28 height 10
click at [362, 146] on button "Next" at bounding box center [359, 146] width 28 height 10
click at [355, 145] on button "Next" at bounding box center [359, 146] width 28 height 10
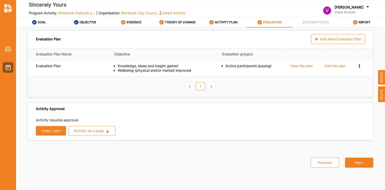
scroll to position [1, 0]
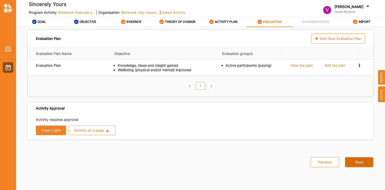
click at [356, 162] on button "Next" at bounding box center [359, 162] width 28 height 10
click at [229, 23] on label "ACTIVITY PLAN" at bounding box center [226, 22] width 23 height 4
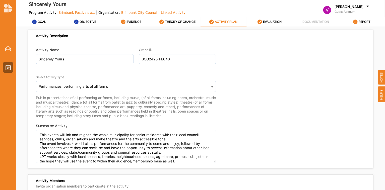
type textarea "This events will link and reignite the whole municipality for senior residents …"
click at [269, 20] on label "EVALUATION" at bounding box center [272, 22] width 19 height 4
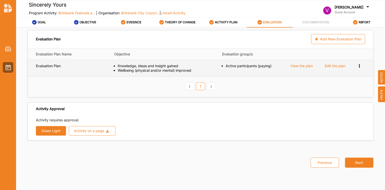
click at [359, 66] on icon at bounding box center [359, 66] width 4 height 4
click at [304, 64] on div "View the plan" at bounding box center [301, 66] width 22 height 5
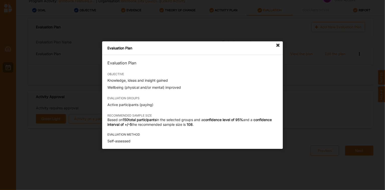
scroll to position [17, 0]
click at [277, 44] on icon at bounding box center [278, 45] width 8 height 8
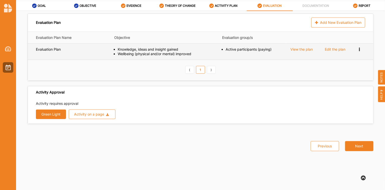
click at [53, 49] on label "Evaluation Plan" at bounding box center [48, 49] width 25 height 5
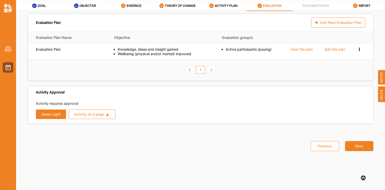
click at [54, 114] on button "Green Light" at bounding box center [51, 115] width 30 height 10
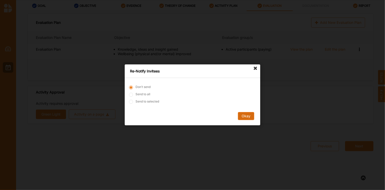
click at [249, 115] on button "Okay" at bounding box center [246, 116] width 16 height 8
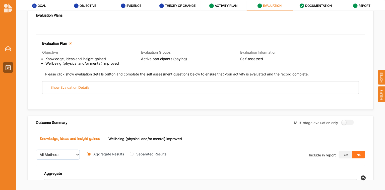
scroll to position [47, 0]
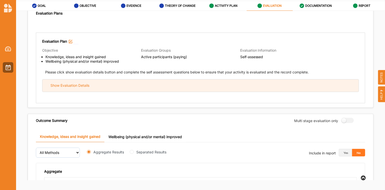
click at [134, 85] on div "Show Evaluation Details" at bounding box center [200, 86] width 316 height 12
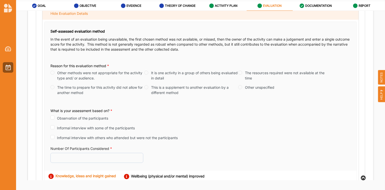
scroll to position [119, 0]
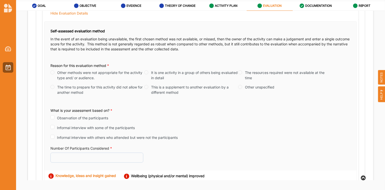
click at [86, 71] on label "Other methods were not appropriate for the activity type and/ or audience." at bounding box center [100, 75] width 87 height 11
click at [54, 71] on input "Other methods were not appropriate for the activity type and/ or audience." at bounding box center [52, 73] width 4 height 4
radio input "true"
click at [162, 91] on label "This is a supplement to another evaluation by a different method" at bounding box center [194, 90] width 87 height 11
click at [148, 89] on input "This is a supplement to another evaluation by a different method" at bounding box center [146, 87] width 4 height 4
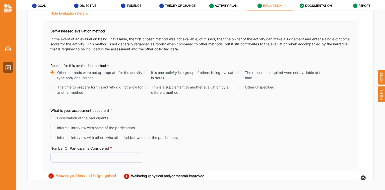
radio input "true"
click at [270, 72] on label "The resources required were not available at the time" at bounding box center [288, 75] width 87 height 11
click at [242, 72] on input "The resources required were not available at the time" at bounding box center [240, 73] width 4 height 4
radio input "true"
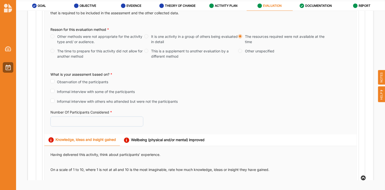
scroll to position [156, 0]
click at [52, 101] on input "Informal interview with others who attended but were not the participants" at bounding box center [52, 100] width 4 height 4
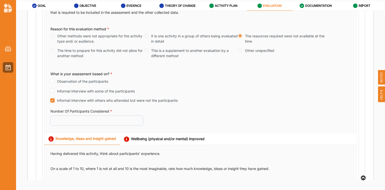
checkbox input "true"
radio input "true"
click at [52, 89] on input "Informal interview with some of the participants" at bounding box center [52, 91] width 4 height 4
checkbox input "true"
click at [52, 80] on input "Observation of the participants" at bounding box center [52, 81] width 4 height 4
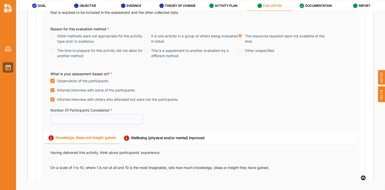
checkbox input "true"
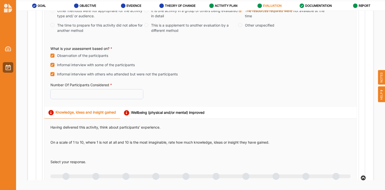
scroll to position [183, 0]
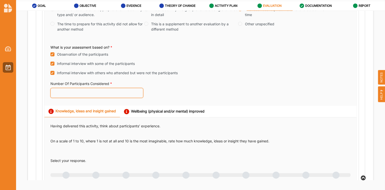
click at [114, 96] on input "Number Of Participants Considered *" at bounding box center [96, 93] width 93 height 10
type input "150"
click at [173, 92] on div "Number Of Participants Considered * 150" at bounding box center [200, 90] width 300 height 19
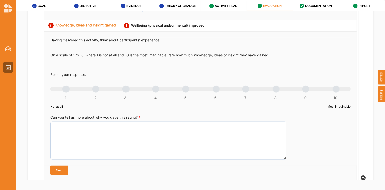
scroll to position [269, 0]
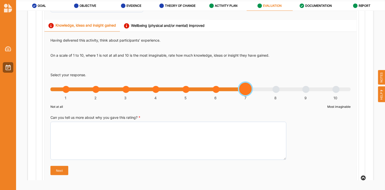
click at [247, 90] on div "1 2 3 4 5 6 7 8 9 10" at bounding box center [200, 92] width 300 height 4
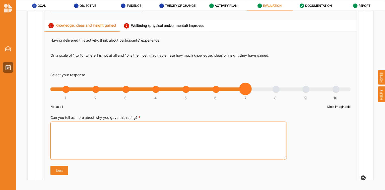
click at [172, 143] on textarea "Can you tell us more about why you gave this rating? *" at bounding box center [168, 141] width 236 height 38
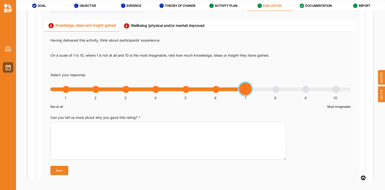
click at [213, 90] on div "1 2 3 4 5 6 7 8 9 10" at bounding box center [200, 92] width 300 height 4
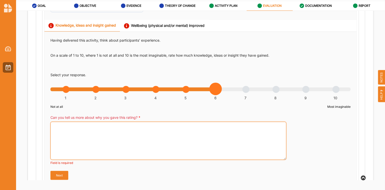
click at [122, 141] on textarea "Can you tell us more about why you gave this rating? *" at bounding box center [168, 141] width 236 height 38
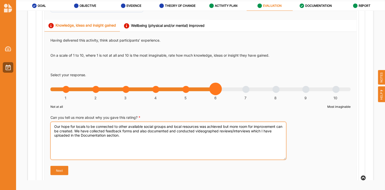
click at [177, 139] on textarea "Our hope for locals to be connected to other available social groups and local …" at bounding box center [168, 141] width 236 height 38
click at [219, 131] on textarea "Our hope for locals to be connected to other available social groups and local …" at bounding box center [168, 141] width 236 height 38
click at [194, 138] on textarea "Our hope for locals to be connected to other available social groups and local …" at bounding box center [168, 141] width 236 height 38
type textarea "Our hope for locals to be connected to other available social groups and local …"
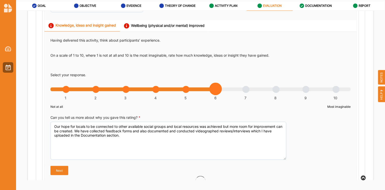
click at [63, 171] on button "Next" at bounding box center [59, 170] width 18 height 9
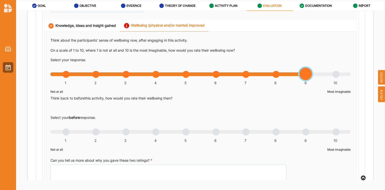
click at [303, 75] on div "1 2 3 4 5 6 7 8 9 10" at bounding box center [200, 77] width 300 height 4
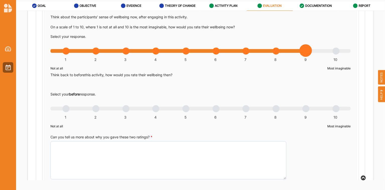
scroll to position [292, 0]
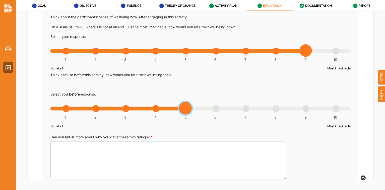
click at [186, 110] on div "1 2 3 4 5 6 7 8 9 10" at bounding box center [200, 112] width 300 height 4
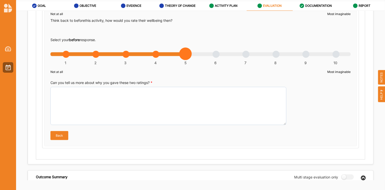
scroll to position [347, 0]
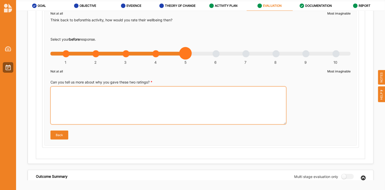
click at [145, 98] on textarea "Can you tell us more about why you gave these two ratings? *" at bounding box center [168, 106] width 236 height 38
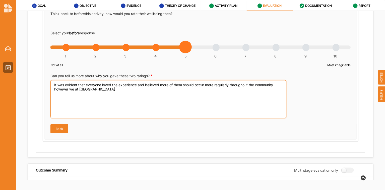
scroll to position [353, 0]
drag, startPoint x: 90, startPoint y: 91, endPoint x: 51, endPoint y: 94, distance: 39.5
click at [51, 94] on textarea "It was evident that everyone loved the experience and believed more of them sho…" at bounding box center [168, 99] width 236 height 38
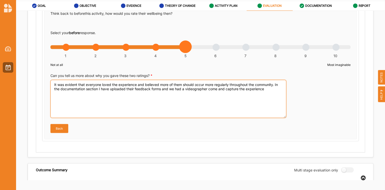
click at [244, 88] on textarea "It was evident that everyone loved the experience and believed more of them sho…" at bounding box center [168, 99] width 236 height 38
click at [140, 96] on textarea "It was evident that everyone loved the experience and believed more of them sho…" at bounding box center [168, 99] width 236 height 38
drag, startPoint x: 118, startPoint y: 92, endPoint x: 110, endPoint y: 96, distance: 8.7
click at [110, 96] on textarea "It was evident that everyone loved the experience and believed more of them sho…" at bounding box center [168, 99] width 236 height 38
click at [116, 92] on textarea "It was evident that everyone loved the experience and believed more of them sho…" at bounding box center [168, 99] width 236 height 38
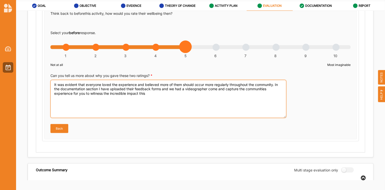
click at [157, 94] on textarea "It was evident that everyone loved the experience and believed more of them sho…" at bounding box center [168, 99] width 236 height 38
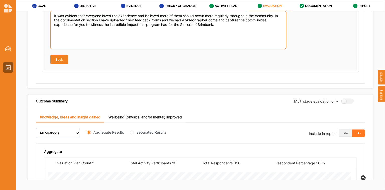
scroll to position [423, 0]
type textarea "It was evident that everyone loved the experience and believed more of them sho…"
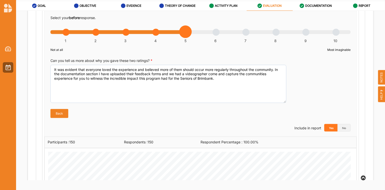
scroll to position [368, 0]
click at [325, 129] on button "Yes" at bounding box center [330, 128] width 13 height 8
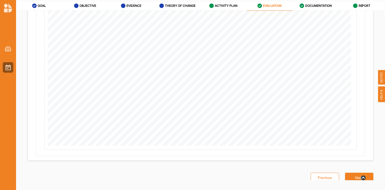
scroll to position [874, 0]
click at [353, 171] on button "Next" at bounding box center [359, 171] width 28 height 10
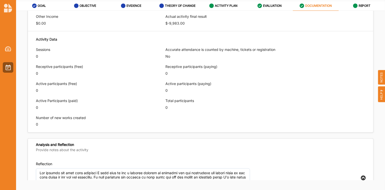
scroll to position [481, 0]
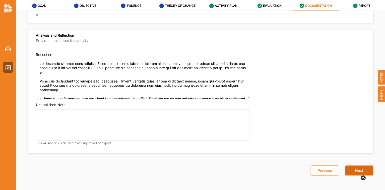
click at [351, 170] on button "Next" at bounding box center [359, 171] width 28 height 10
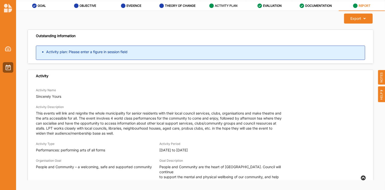
click at [225, 4] on label "ACTIVITY PLAN" at bounding box center [226, 6] width 23 height 4
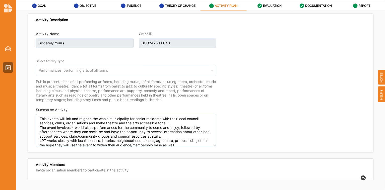
type textarea "This events will link and reignite the whole municipality for senior residents …"
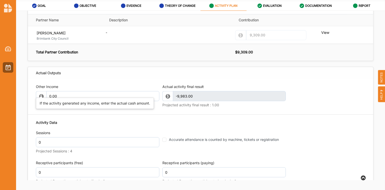
scroll to position [519, 0]
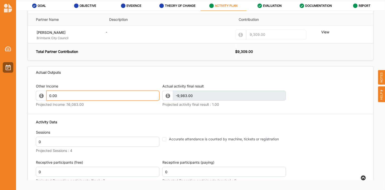
paste input "-9,983.00"
click at [105, 99] on input "0.00-9,983.00" at bounding box center [102, 96] width 113 height 10
drag, startPoint x: 58, startPoint y: 102, endPoint x: 39, endPoint y: 99, distance: 19.2
click at [39, 99] on div "0.00-9,983.00" at bounding box center [97, 96] width 123 height 10
type input "9,983.00"
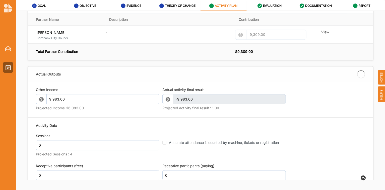
click at [29, 99] on div "Other Income 9,983.00 Projected Income : 16,083.00 Actual activity final result…" at bounding box center [200, 183] width 345 height 202
type textarea "This events will link and reignite the whole municipality for senior residents …"
type input "0"
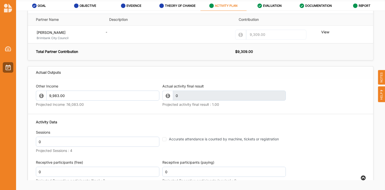
type textarea "This events will link and reignite the whole municipality for senior residents …"
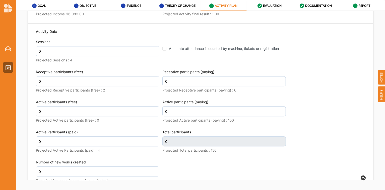
scroll to position [610, 0]
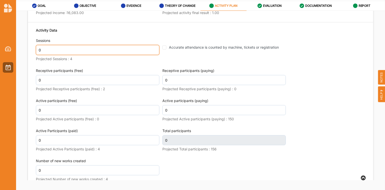
click at [57, 54] on input "0" at bounding box center [97, 50] width 123 height 10
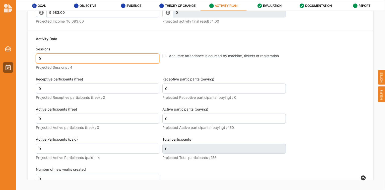
scroll to position [605, 0]
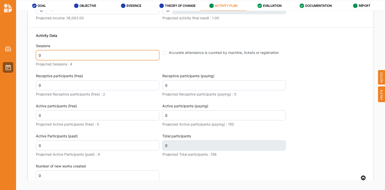
drag, startPoint x: 87, startPoint y: 64, endPoint x: 30, endPoint y: 57, distance: 57.6
click at [30, 57] on div "Other Income 9,983.00 Projected Income : 16,083.00 Actual activity final result…" at bounding box center [200, 93] width 345 height 202
type input "4"
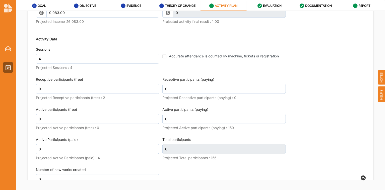
scroll to position [608, 0]
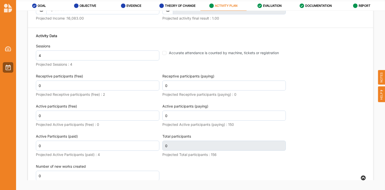
click at [90, 69] on div "Sessions 4 Projected Sessions : 4" at bounding box center [97, 56] width 123 height 25
type textarea "This events will link and reignite the whole municipality for senior residents …"
click at [178, 55] on label "Accurate attendance is counted by machine, tickets or registration" at bounding box center [224, 52] width 110 height 5
click at [166, 55] on input "Accurate attendance is counted by machine, tickets or registration" at bounding box center [164, 53] width 4 height 4
checkbox input "true"
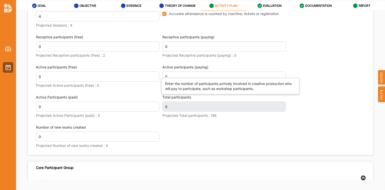
type textarea "This events will link and reignite the whole municipality for senior residents …"
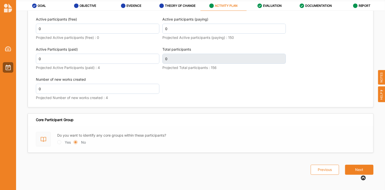
scroll to position [695, 0]
click at [349, 172] on button "Next" at bounding box center [359, 170] width 28 height 10
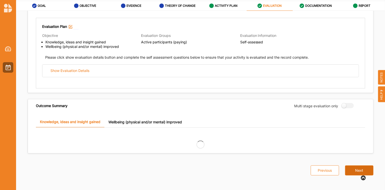
scroll to position [294, 0]
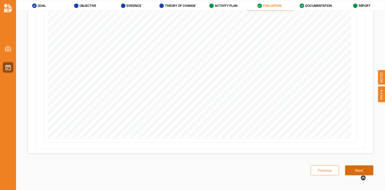
click at [349, 167] on button "Next" at bounding box center [359, 171] width 28 height 10
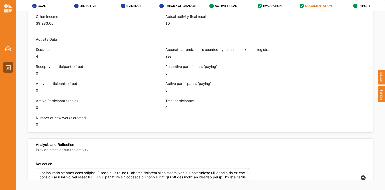
scroll to position [481, 0]
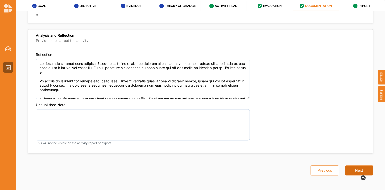
click at [350, 171] on button "Next" at bounding box center [359, 171] width 28 height 10
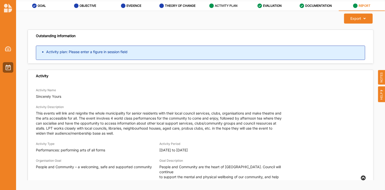
click at [229, 5] on label "ACTIVITY PLAN" at bounding box center [226, 6] width 23 height 4
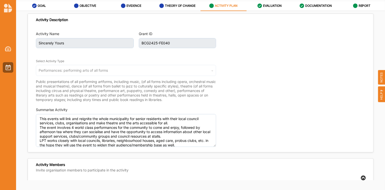
type textarea "This events will link and reignite the whole municipality for senior residents …"
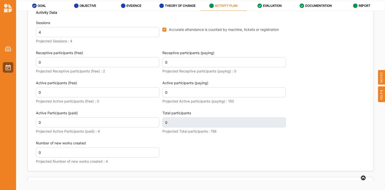
scroll to position [618, 0]
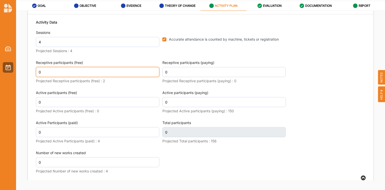
click at [70, 75] on input "0" at bounding box center [97, 72] width 123 height 10
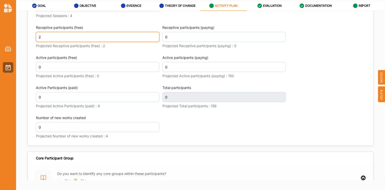
type input "2"
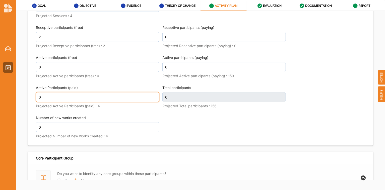
scroll to position [657, 0]
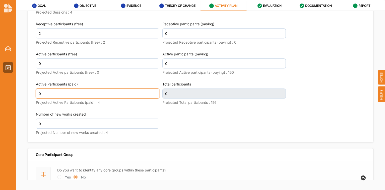
click at [59, 99] on input "0" at bounding box center [97, 94] width 123 height 10
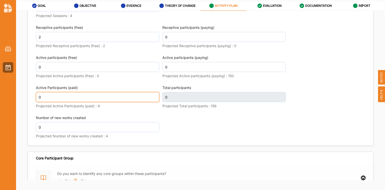
click at [59, 100] on input "0" at bounding box center [97, 97] width 123 height 10
type textarea "This events will link and reignite the whole municipality for senior residents …"
type input "2"
type input "4"
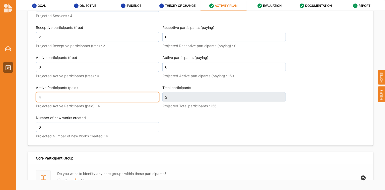
type textarea "This events will link and reignite the whole municipality for senior residents …"
type input "4"
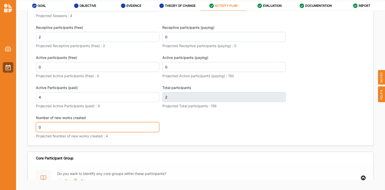
click at [58, 132] on input "0" at bounding box center [97, 127] width 123 height 10
type textarea "This events will link and reignite the whole municipality for senior residents …"
type input "6"
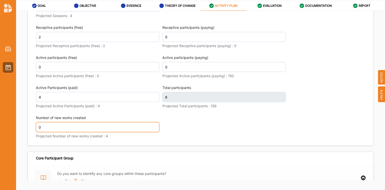
type input "4"
type textarea "This events will link and reignite the whole municipality for senior residents …"
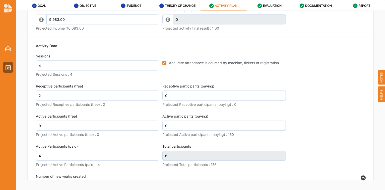
type input "4"
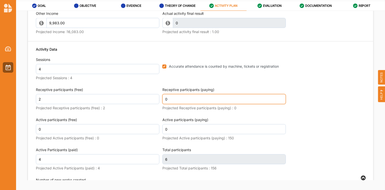
scroll to position [598, 0]
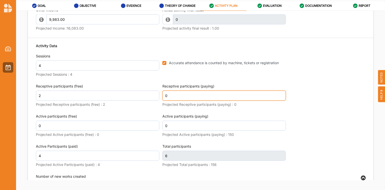
click at [173, 101] on input "0" at bounding box center [223, 96] width 123 height 10
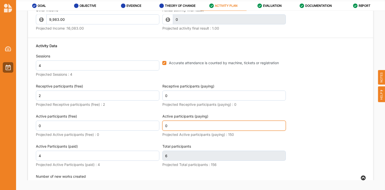
click at [174, 130] on input "0" at bounding box center [223, 126] width 123 height 10
type textarea "This events will link and reignite the whole municipality for senior residents …"
type input "1"
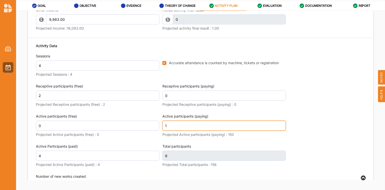
type textarea "This events will link and reignite the whole municipality for senior residents …"
type input "15"
type textarea "This events will link and reignite the whole municipality for senior residents …"
type input "150"
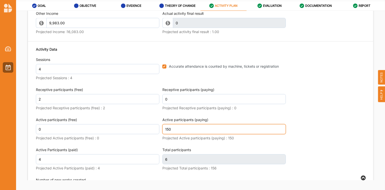
type textarea "This events will link and reignite the whole municipality for senior residents …"
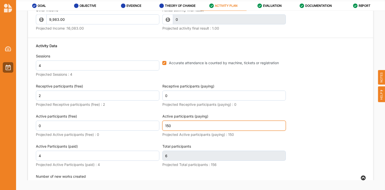
type input "150"
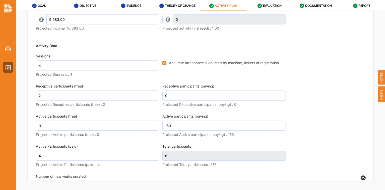
click at [317, 110] on div "Activity Data Sessions 4 Projected Sessions : 4 Accurate attendance is counted …" at bounding box center [200, 121] width 329 height 161
type textarea "This events will link and reignite the whole municipality for senior residents …"
type input "156"
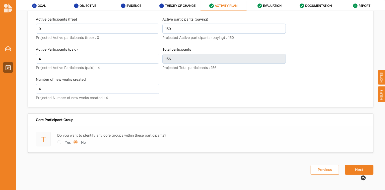
type textarea "This events will link and reignite the whole municipality for senior residents …"
click at [356, 169] on button "Next" at bounding box center [359, 170] width 28 height 10
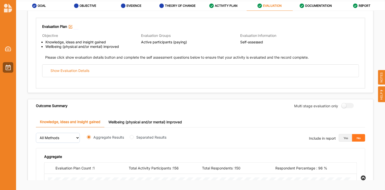
scroll to position [294, 0]
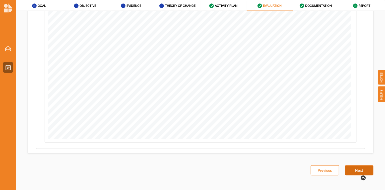
click at [355, 169] on button "Next" at bounding box center [359, 171] width 28 height 10
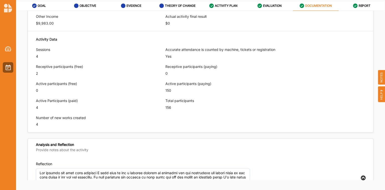
scroll to position [481, 0]
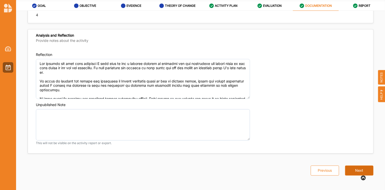
click at [354, 170] on button "Next" at bounding box center [359, 171] width 28 height 10
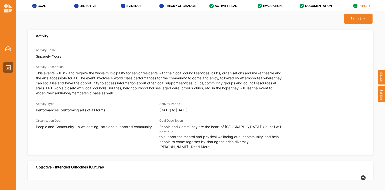
drag, startPoint x: 129, startPoint y: 64, endPoint x: 120, endPoint y: 50, distance: 16.3
click at [120, 50] on div "Activity Name Sincerely Yours" at bounding box center [200, 53] width 329 height 12
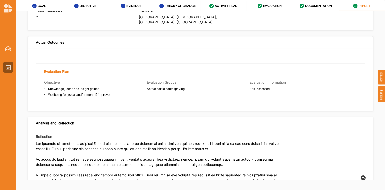
scroll to position [818, 0]
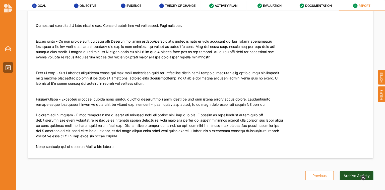
click at [353, 171] on button "Archive Activity" at bounding box center [357, 176] width 34 height 10
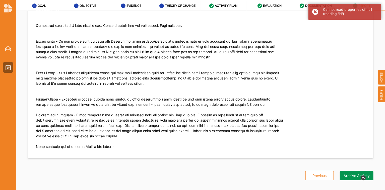
click at [266, 93] on p at bounding box center [159, 57] width 247 height 194
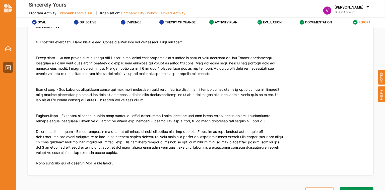
scroll to position [17, 0]
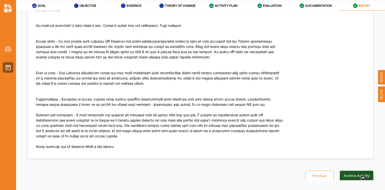
click at [349, 171] on button "Archive Activity" at bounding box center [357, 176] width 34 height 10
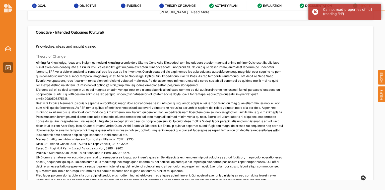
scroll to position [0, 0]
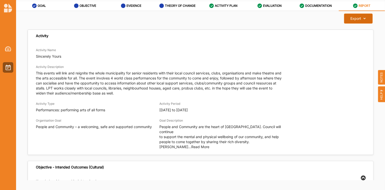
click at [356, 21] on button "Export Download Report" at bounding box center [358, 19] width 28 height 10
click at [354, 18] on div "Export" at bounding box center [355, 18] width 11 height 5
click at [349, 29] on label "Download Report" at bounding box center [354, 29] width 28 height 4
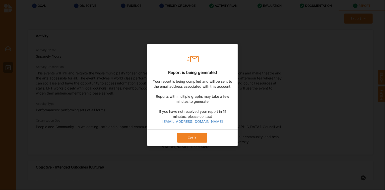
click at [192, 143] on button "Got it" at bounding box center [192, 138] width 30 height 10
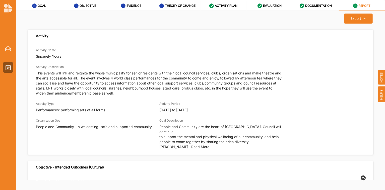
click at [172, 68] on div "Activity Description This events will link and reignite the whole municipality …" at bounding box center [159, 80] width 247 height 32
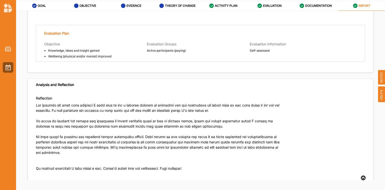
scroll to position [818, 0]
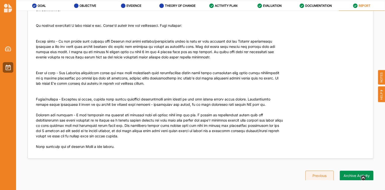
click at [313, 173] on button "Previous" at bounding box center [319, 176] width 28 height 10
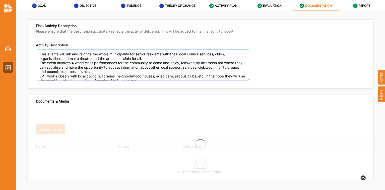
type textarea "This events will link and reignite the whole municipality for senior residents …"
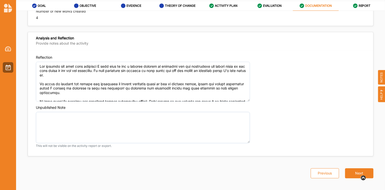
scroll to position [481, 0]
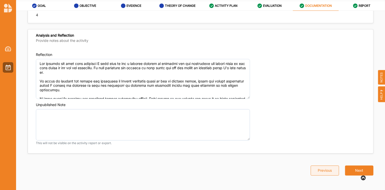
click at [324, 169] on button "Previous" at bounding box center [325, 171] width 28 height 10
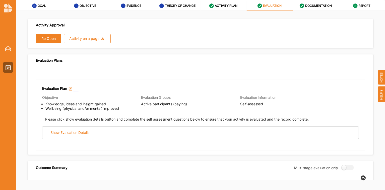
click at [363, 8] on label "REPORT" at bounding box center [365, 6] width 12 height 4
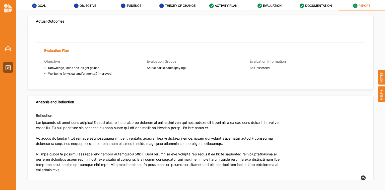
scroll to position [818, 0]
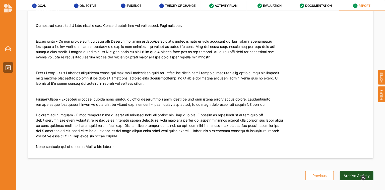
click at [346, 171] on button "Archive Activity" at bounding box center [357, 176] width 34 height 10
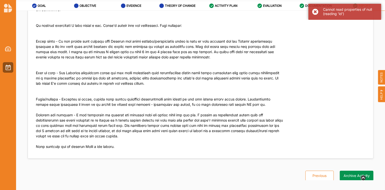
click at [294, 69] on div "Reflection" at bounding box center [200, 53] width 329 height 200
click at [239, 56] on p at bounding box center [159, 57] width 247 height 194
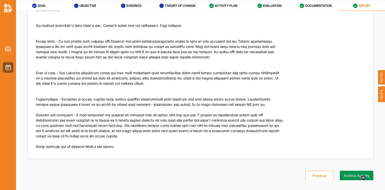
click at [316, 12] on div "Cannot read properties of null (reading 'id')" at bounding box center [344, 12] width 73 height 16
